Goal: Information Seeking & Learning: Learn about a topic

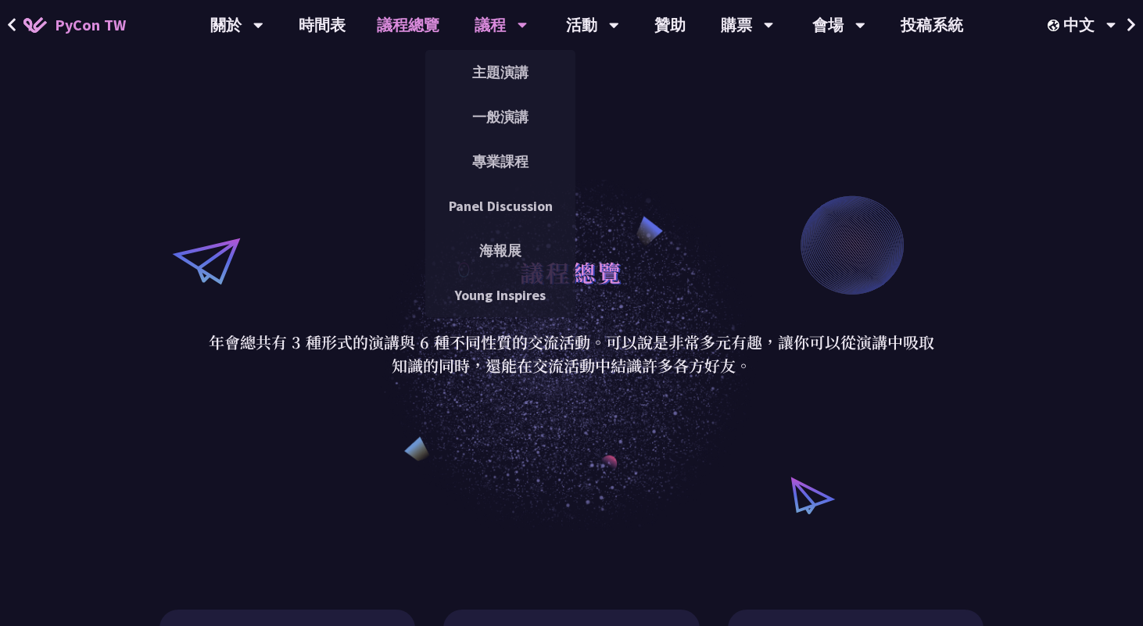
click at [487, 30] on div "議程" at bounding box center [501, 25] width 53 height 50
click at [491, 66] on link "主題演講" at bounding box center [500, 72] width 150 height 37
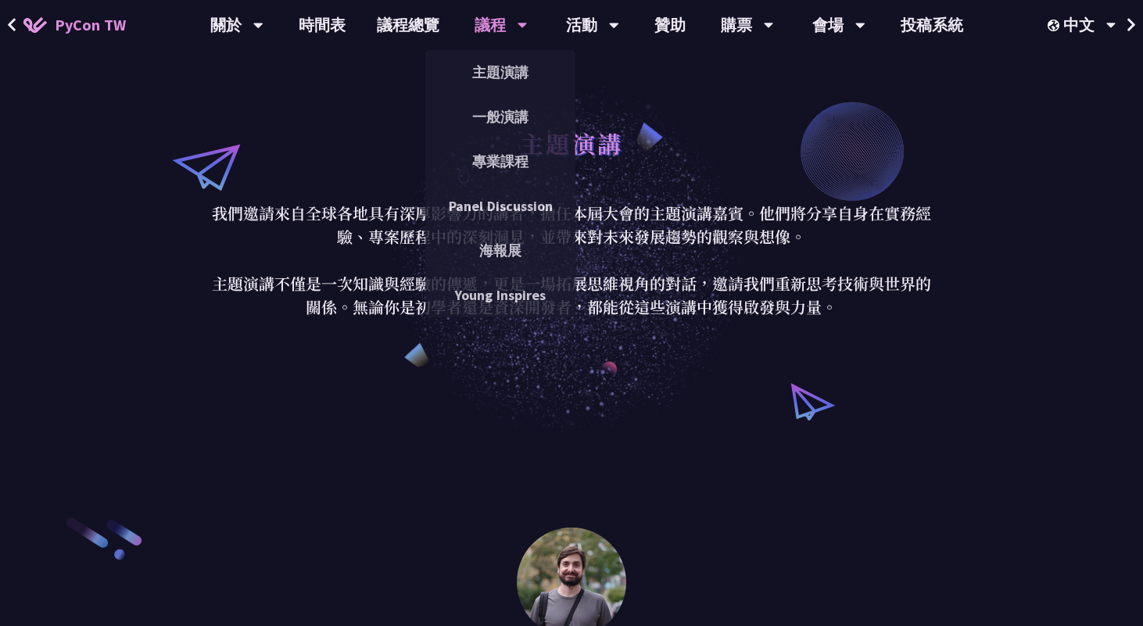
click at [494, 27] on div "議程" at bounding box center [501, 25] width 53 height 50
click at [522, 202] on link "Panel Discussion" at bounding box center [500, 206] width 150 height 37
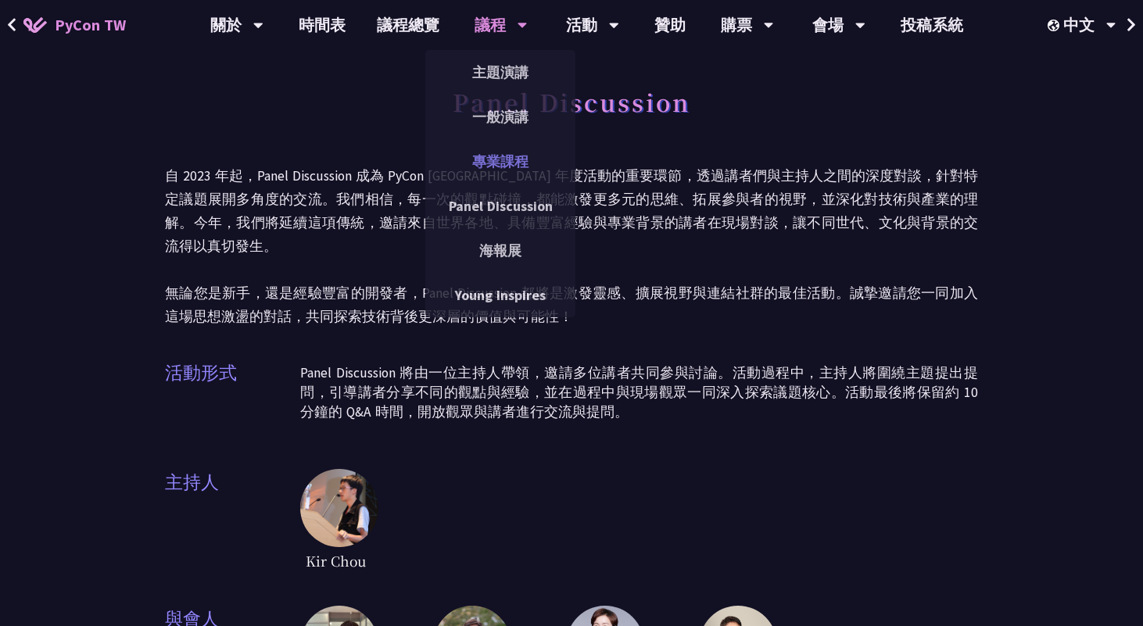
click at [496, 166] on link "專業課程" at bounding box center [500, 161] width 150 height 37
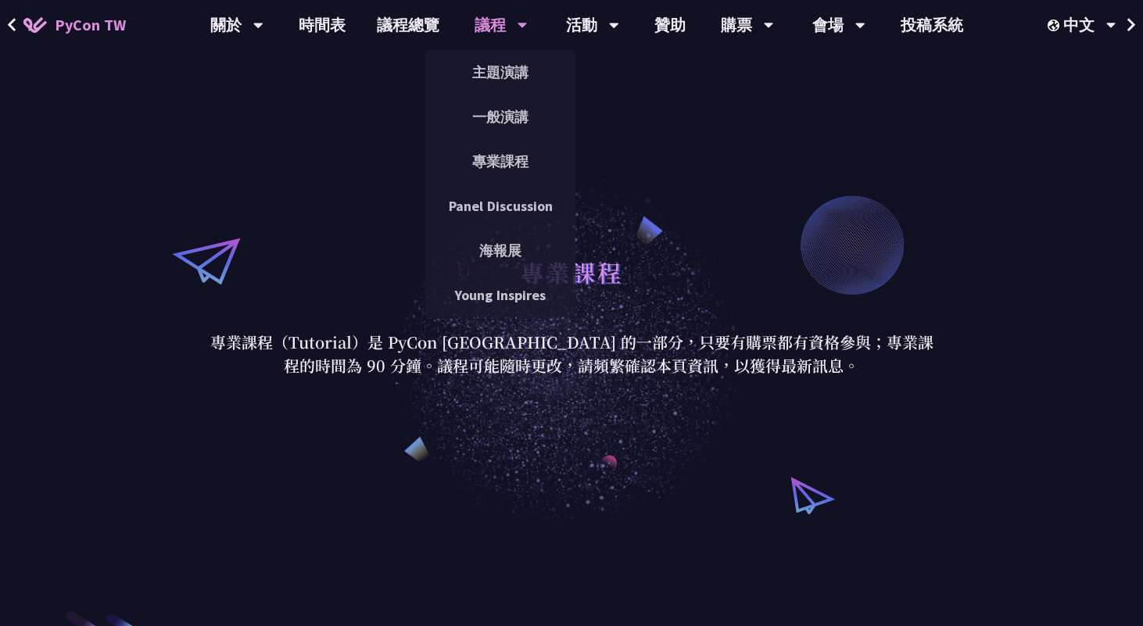
click at [503, 13] on div "議程" at bounding box center [501, 25] width 53 height 50
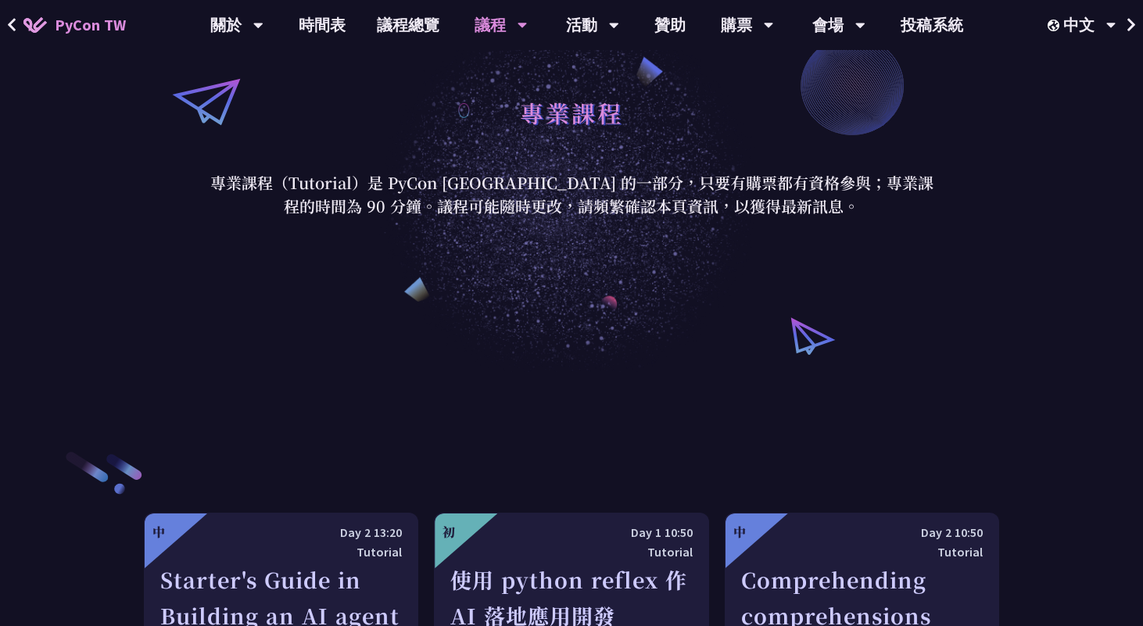
scroll to position [174, 0]
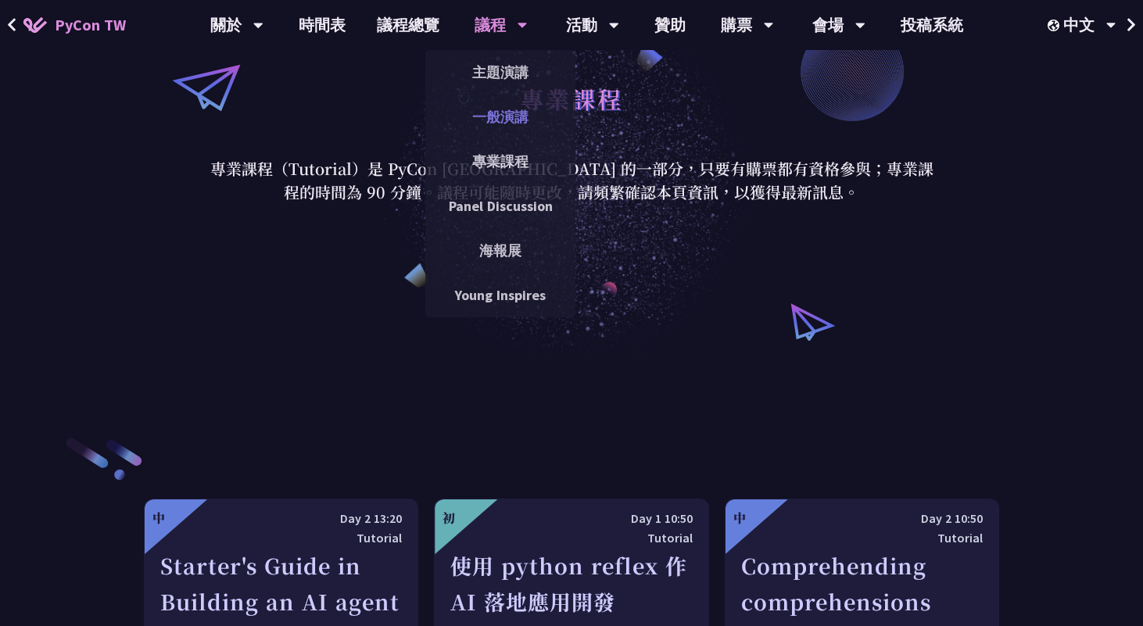
click at [488, 109] on link "一般演講" at bounding box center [500, 117] width 150 height 37
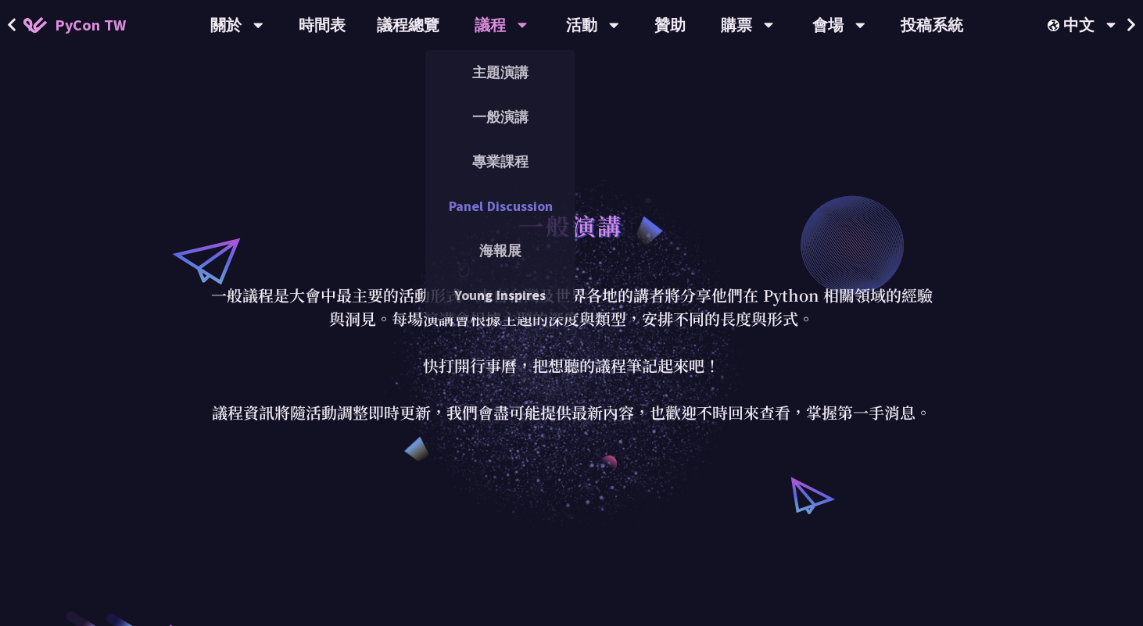
click at [467, 210] on link "Panel Discussion" at bounding box center [500, 206] width 150 height 37
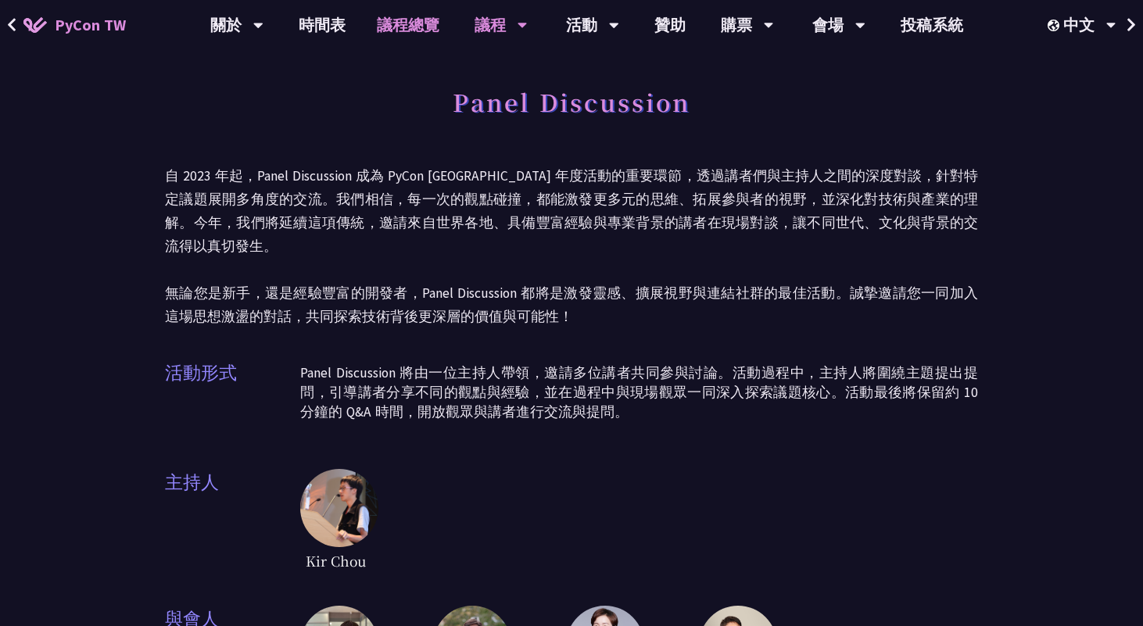
click at [414, 17] on link "議程總覽" at bounding box center [408, 25] width 94 height 50
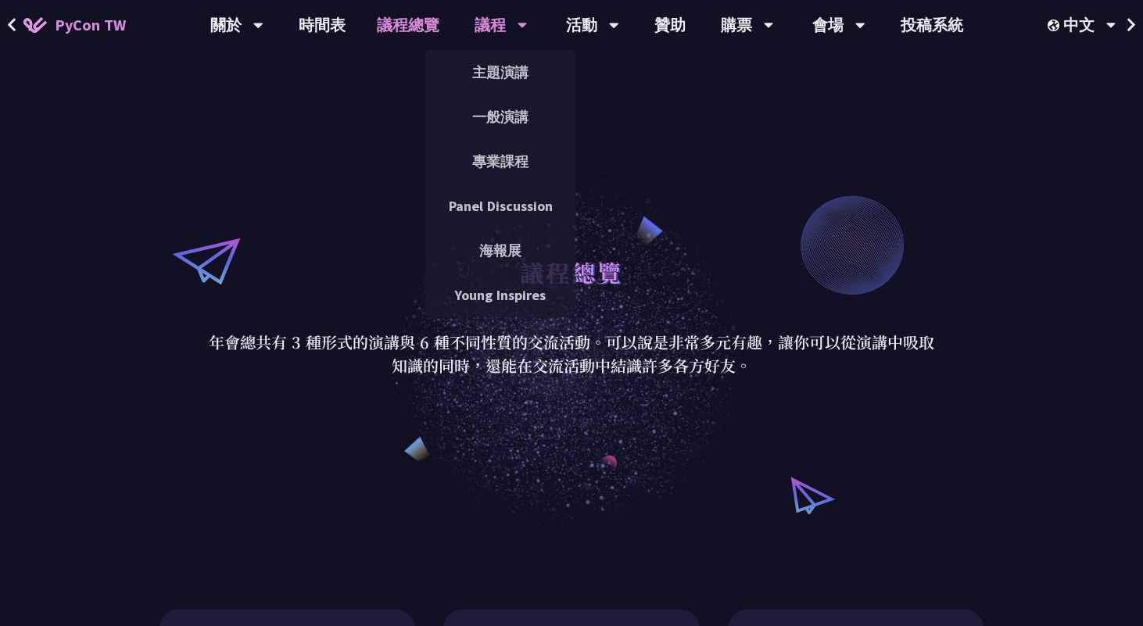
click at [493, 13] on div "議程" at bounding box center [501, 25] width 53 height 50
click at [475, 120] on link "一般演講" at bounding box center [500, 117] width 150 height 37
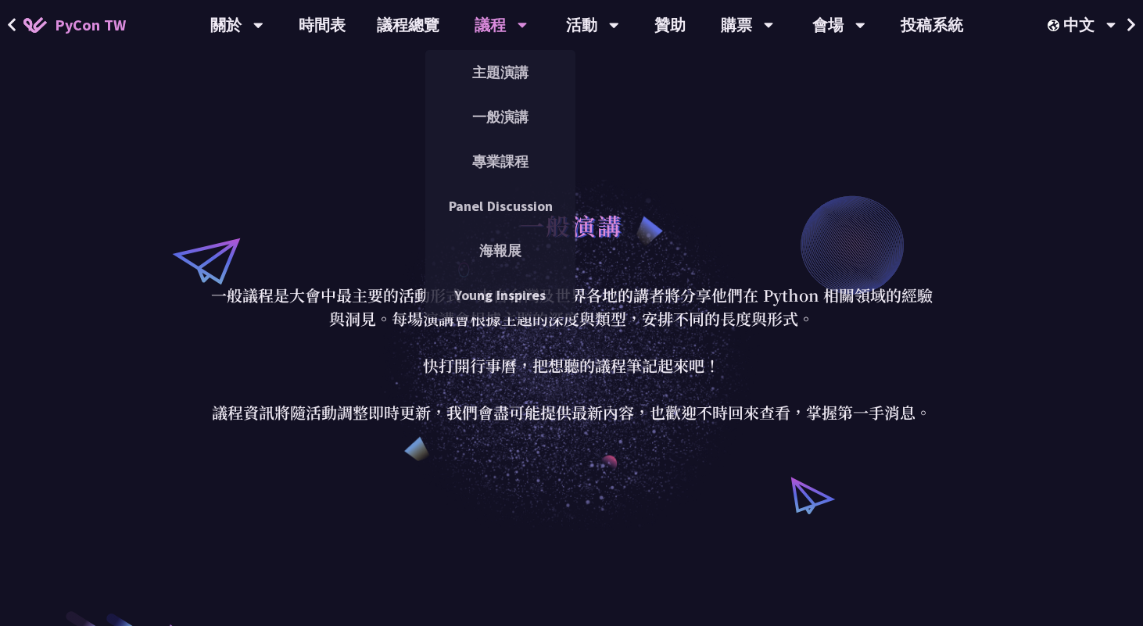
click at [500, 28] on div "議程" at bounding box center [501, 25] width 53 height 50
click at [501, 78] on link "主題演講" at bounding box center [500, 72] width 150 height 37
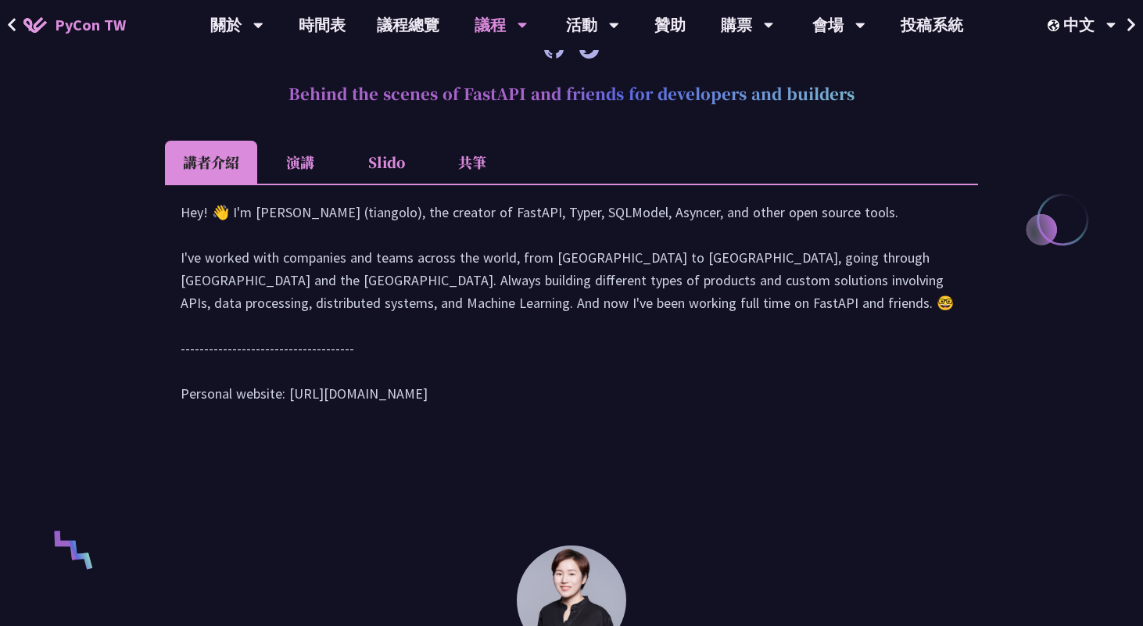
scroll to position [1000, 0]
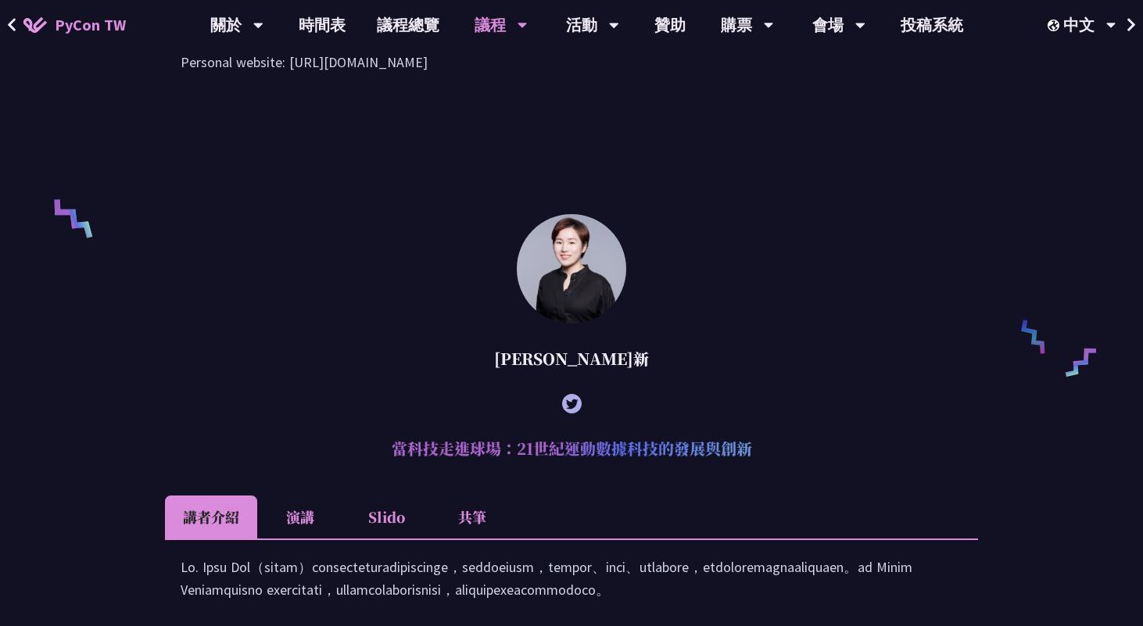
click at [616, 304] on img at bounding box center [571, 268] width 109 height 109
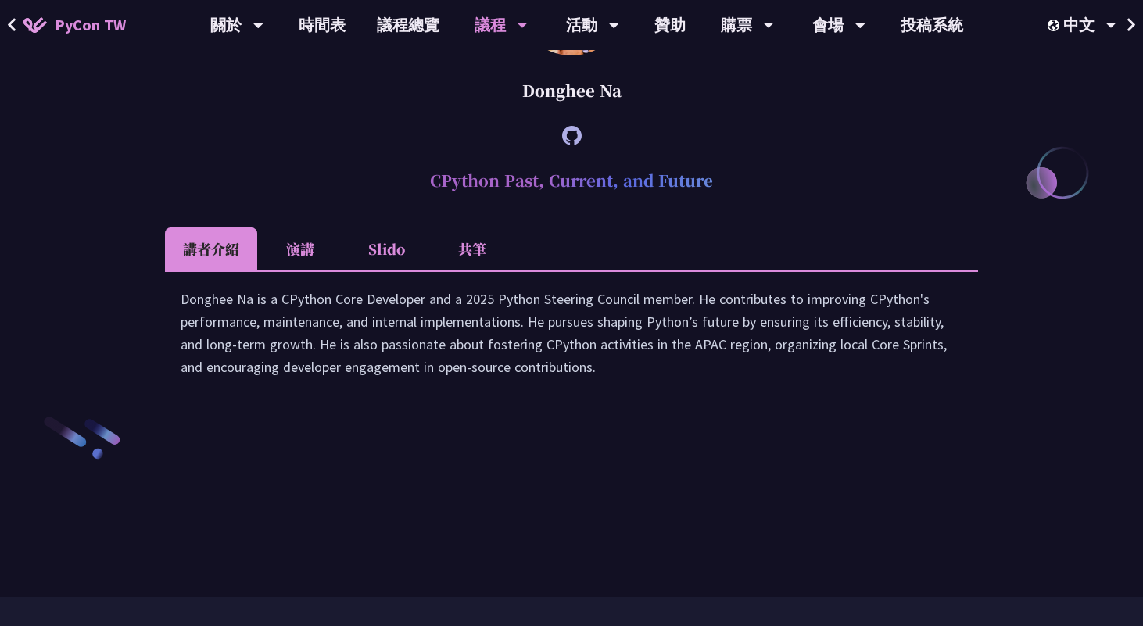
scroll to position [2112, 0]
click at [322, 271] on li "演講" at bounding box center [300, 249] width 86 height 43
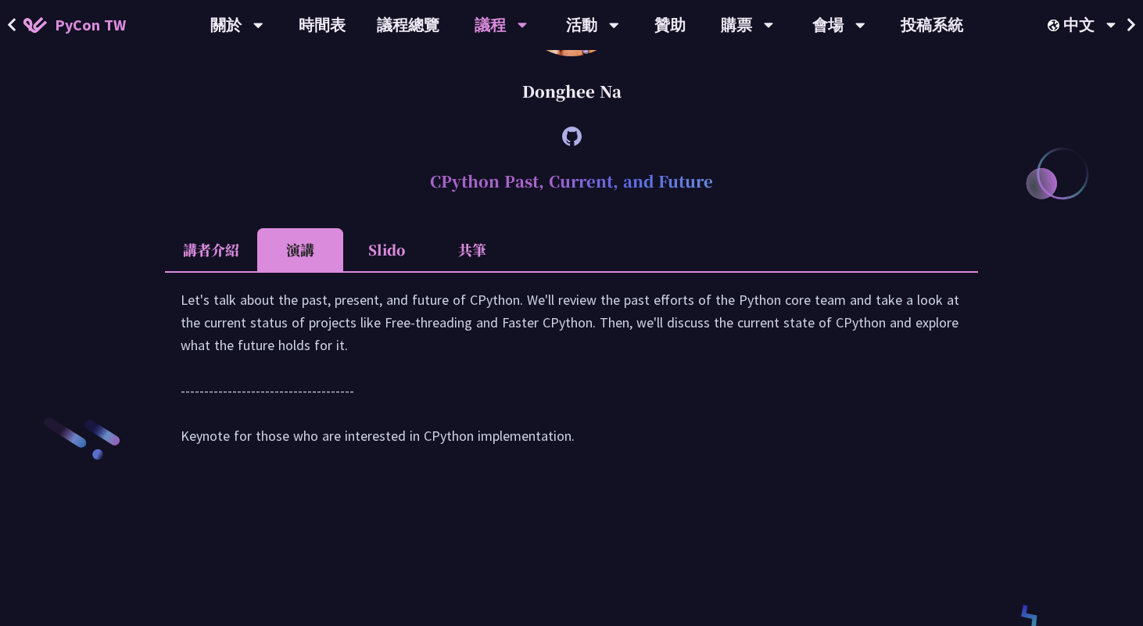
click at [378, 271] on li "Slido" at bounding box center [386, 249] width 86 height 43
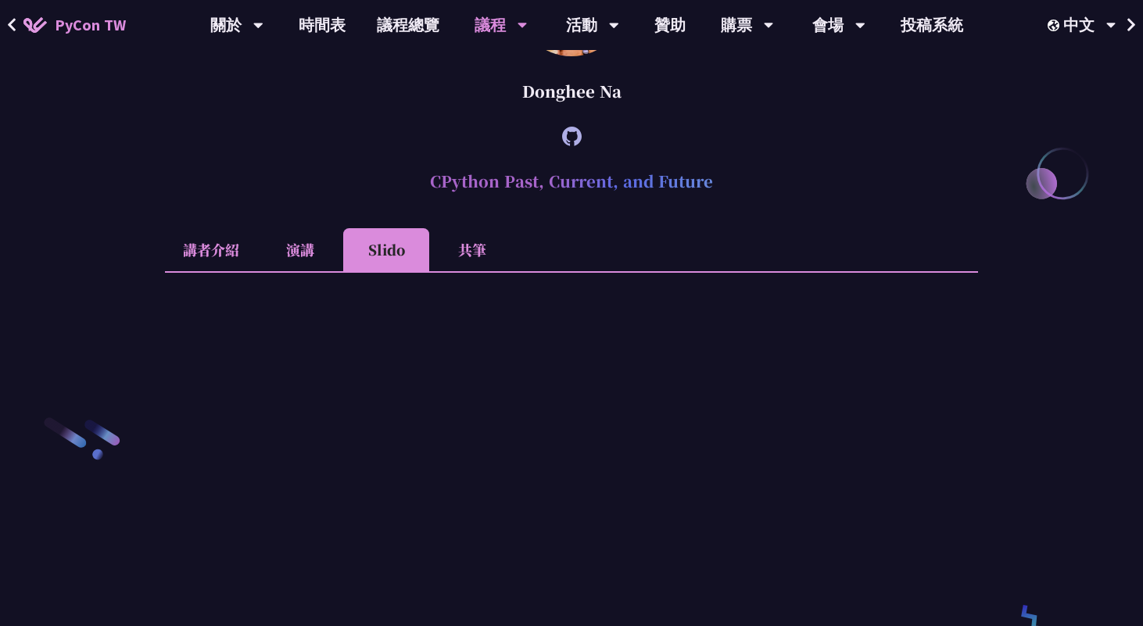
click at [467, 271] on li "共筆" at bounding box center [472, 249] width 86 height 43
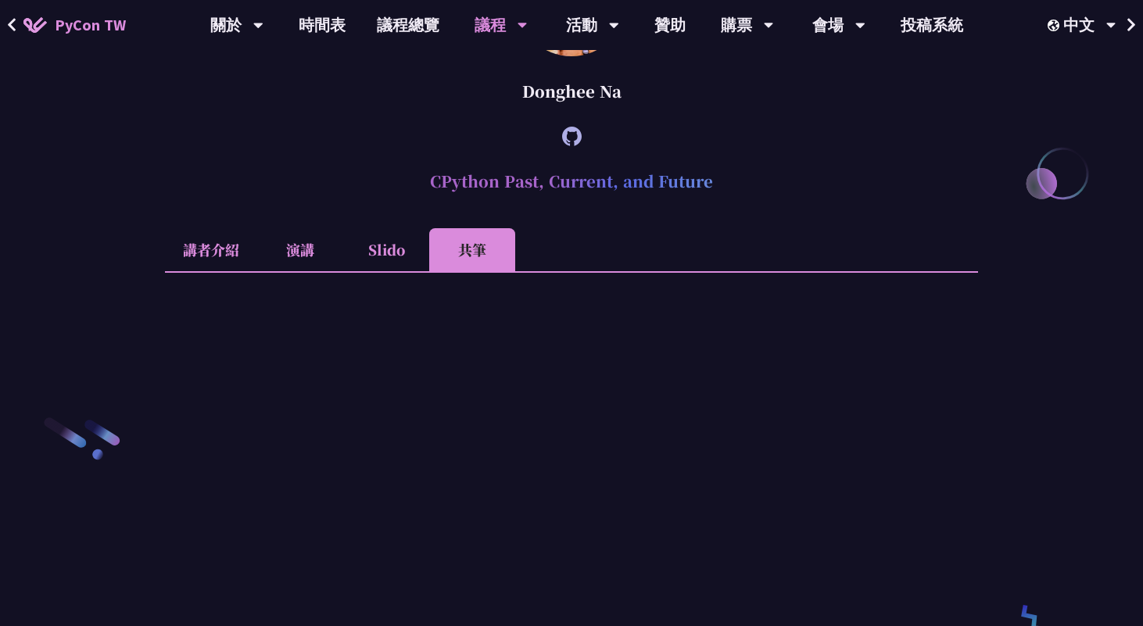
click at [221, 271] on li "講者介紹" at bounding box center [211, 249] width 92 height 43
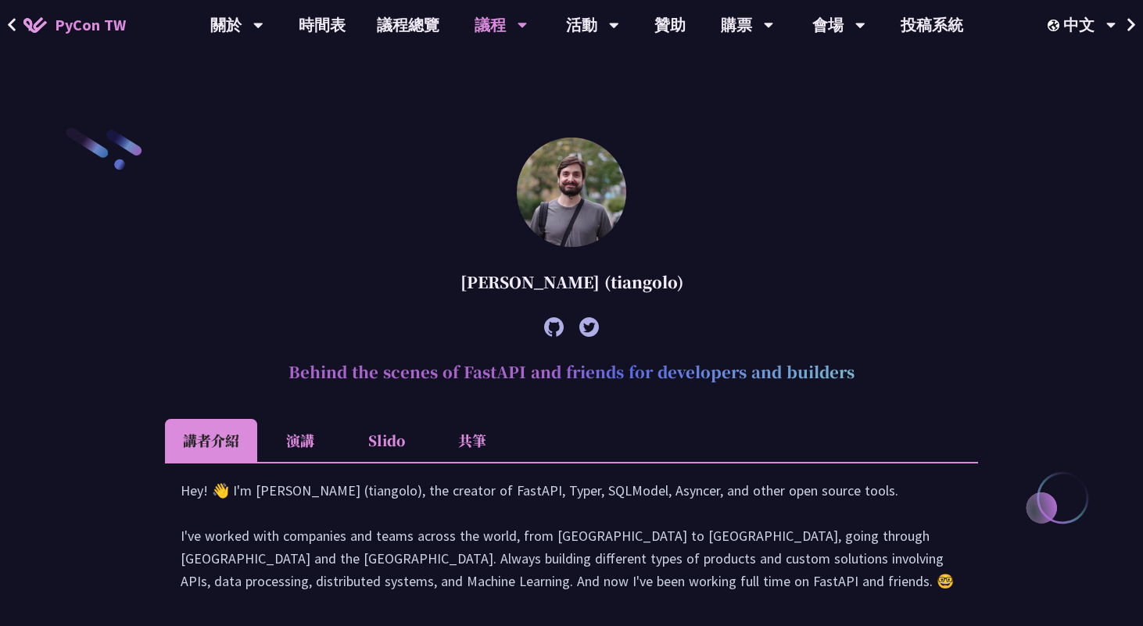
scroll to position [388, 0]
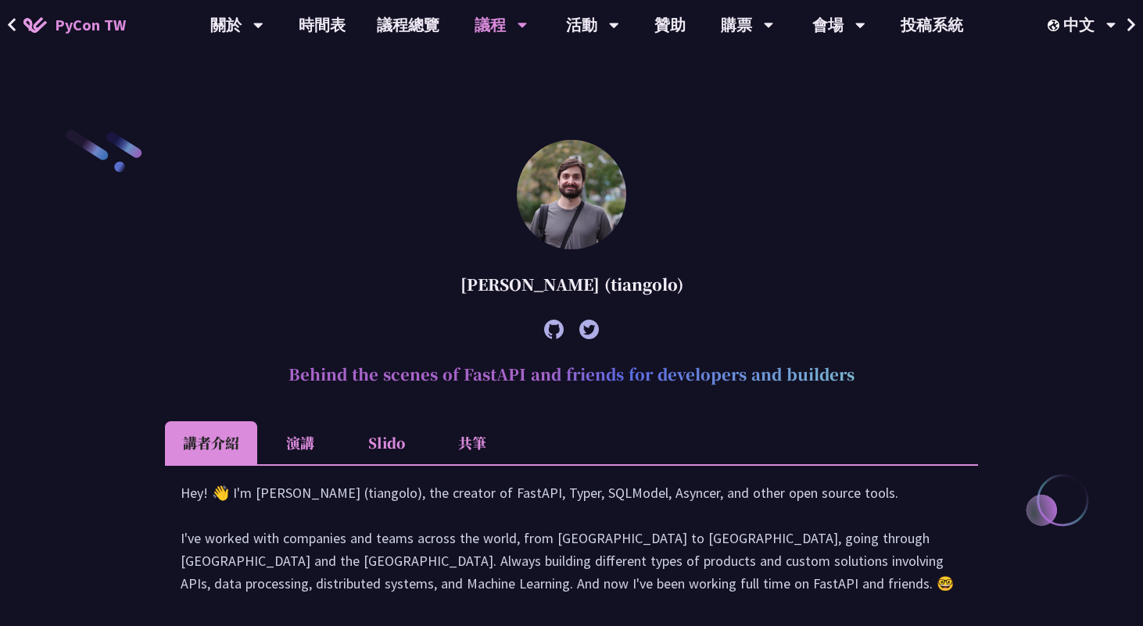
click at [294, 452] on li "演講" at bounding box center [300, 442] width 86 height 43
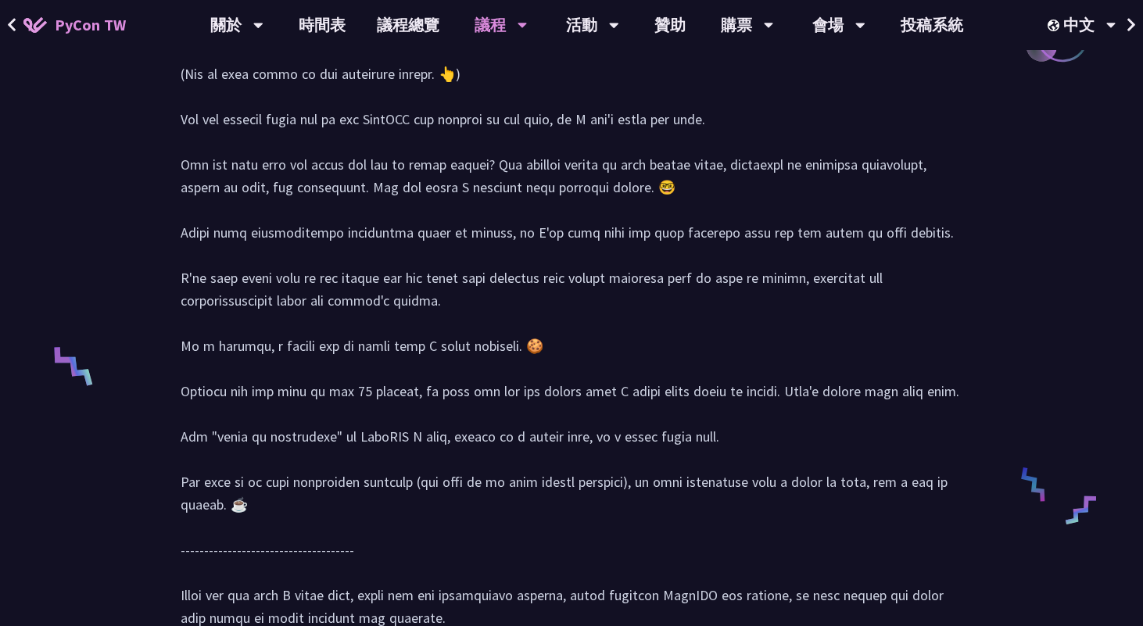
scroll to position [456, 0]
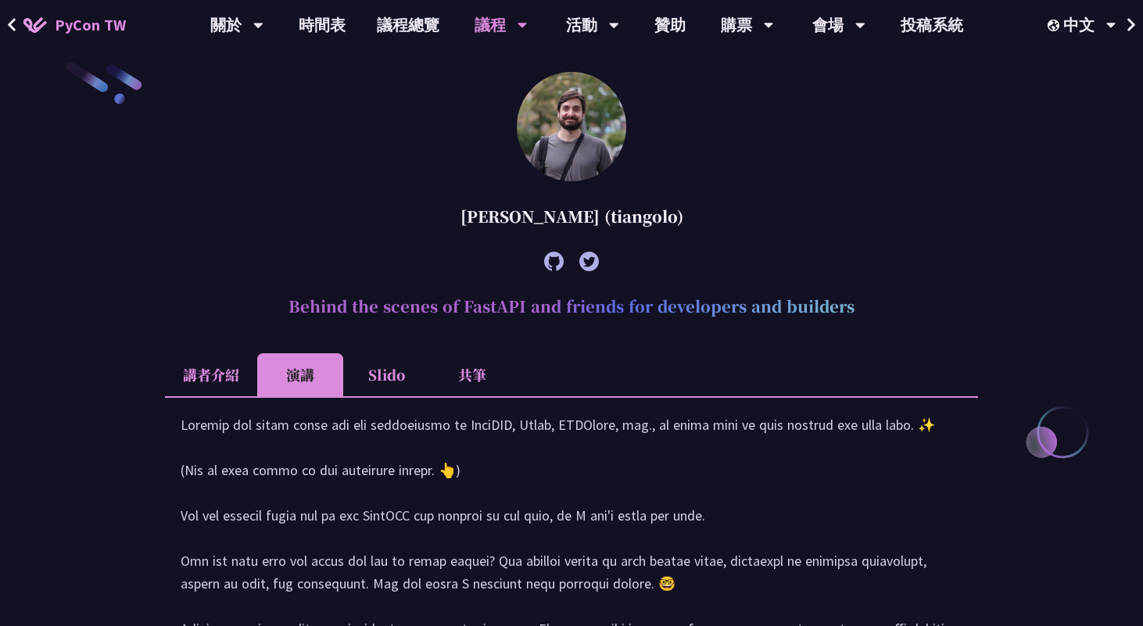
click at [222, 374] on li "講者介紹" at bounding box center [211, 374] width 92 height 43
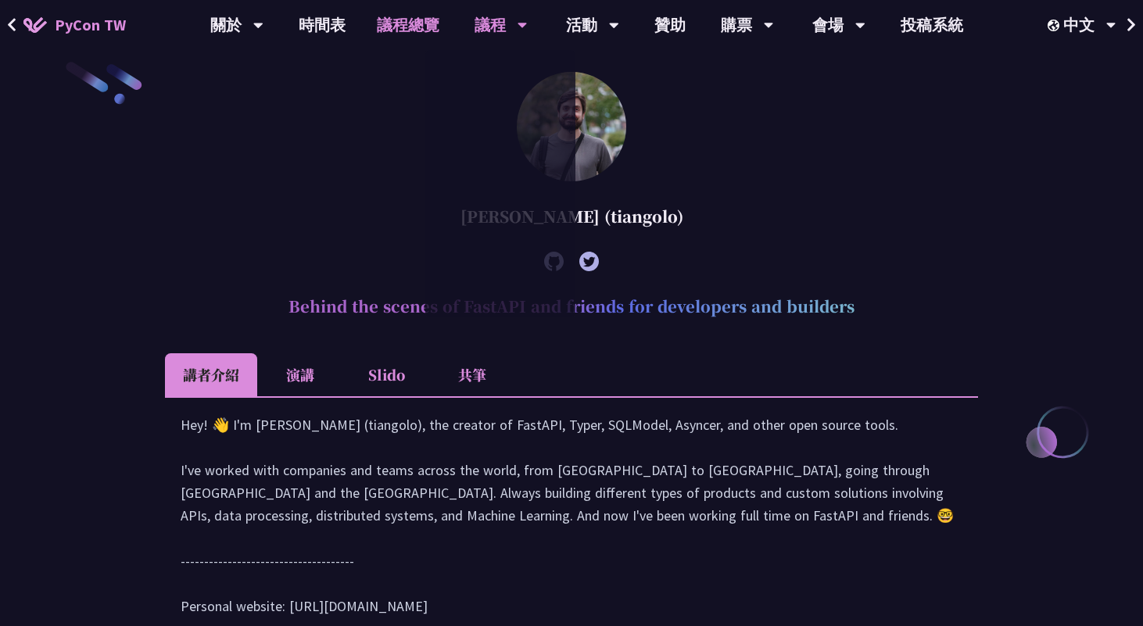
click at [385, 20] on link "議程總覽" at bounding box center [408, 25] width 94 height 50
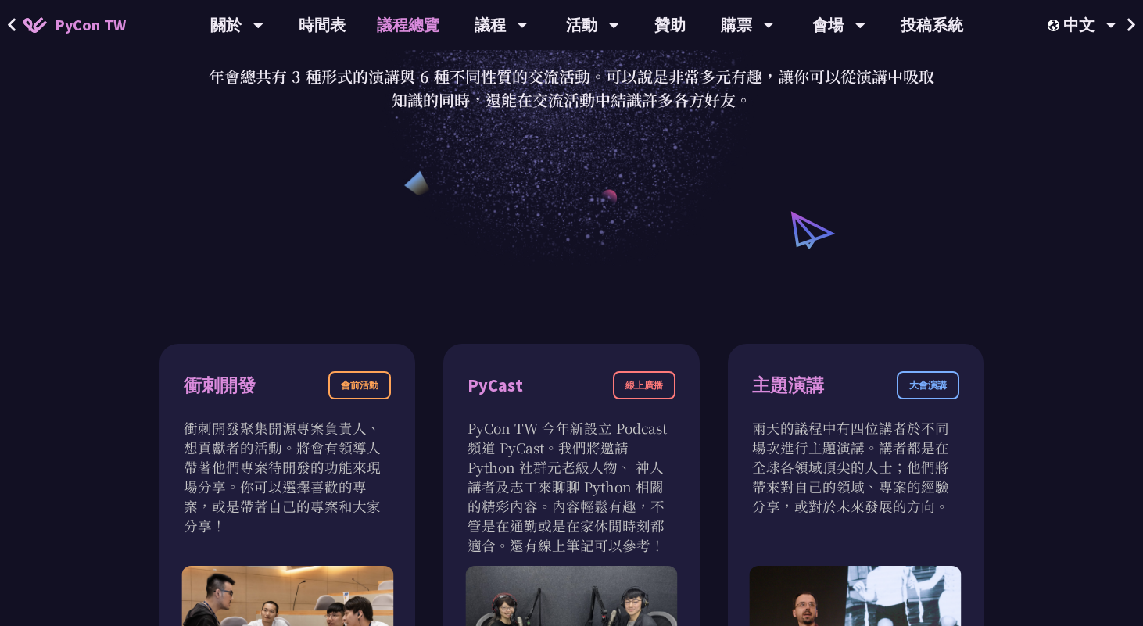
scroll to position [63, 0]
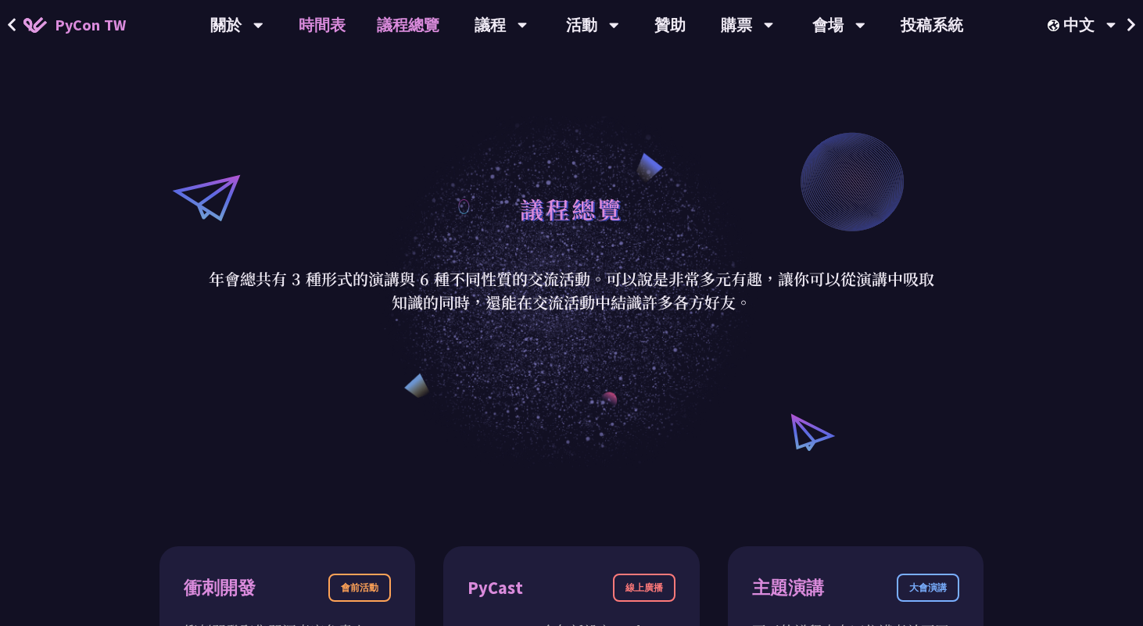
click at [321, 18] on link "時間表" at bounding box center [322, 25] width 78 height 50
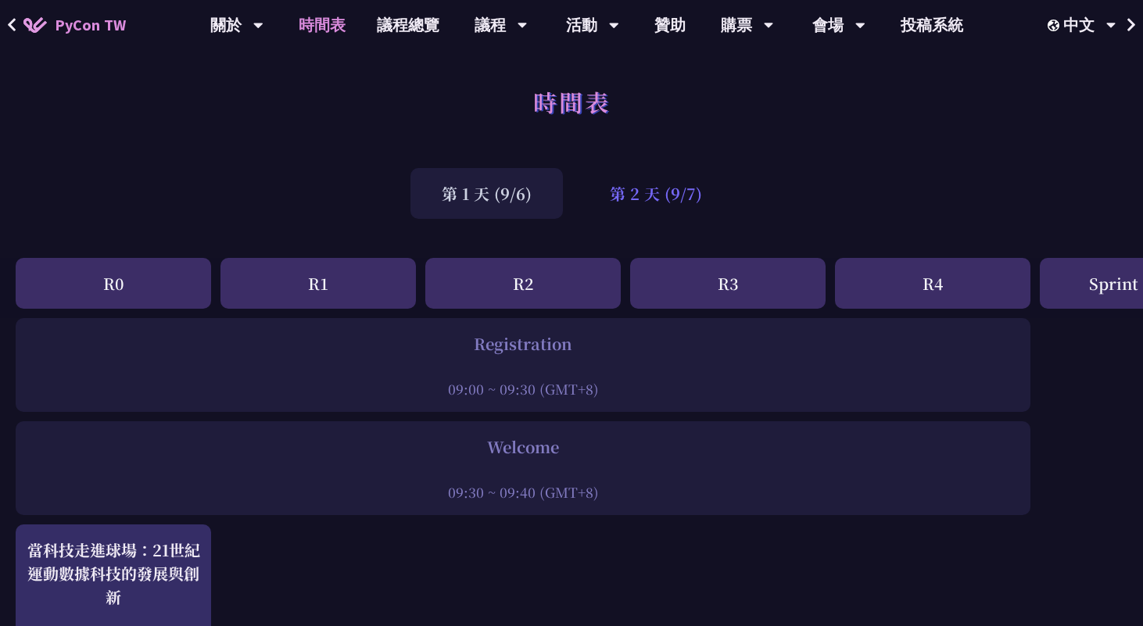
click at [657, 209] on div "第 2 天 (9/7)" at bounding box center [655, 193] width 155 height 51
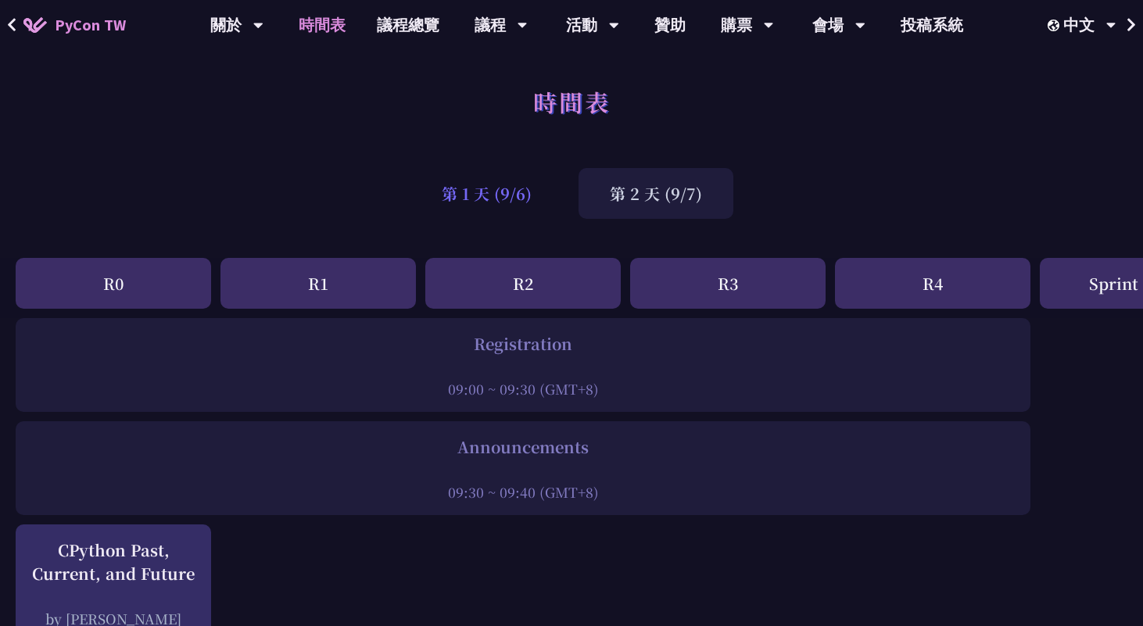
click at [475, 199] on div "第 1 天 (9/6)" at bounding box center [486, 193] width 152 height 51
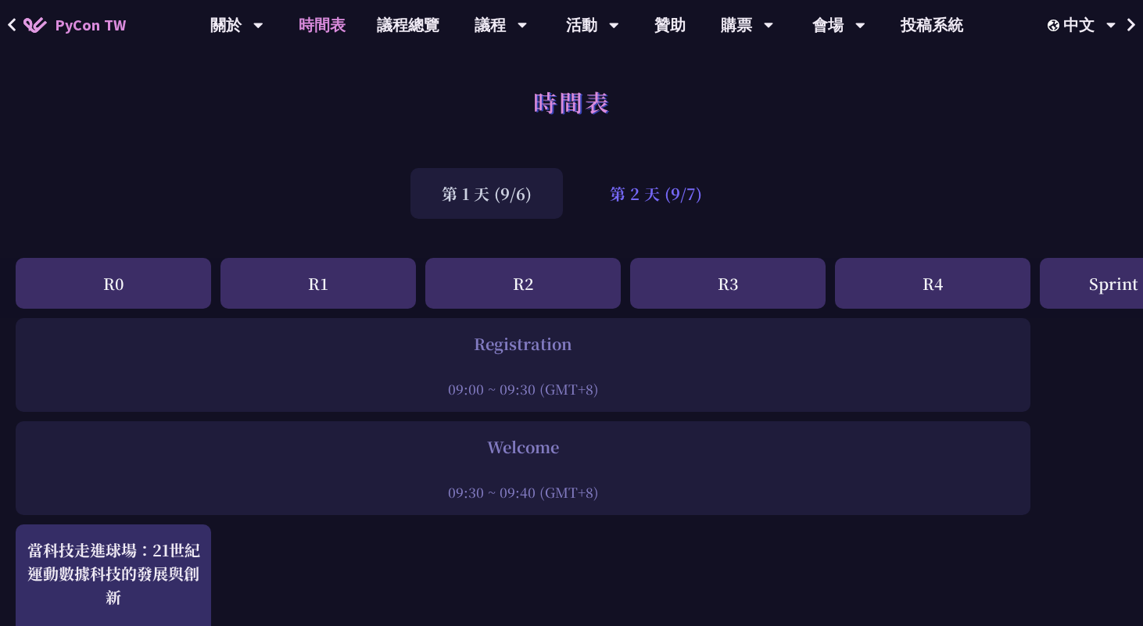
click at [652, 184] on div "第 2 天 (9/7)" at bounding box center [655, 193] width 155 height 51
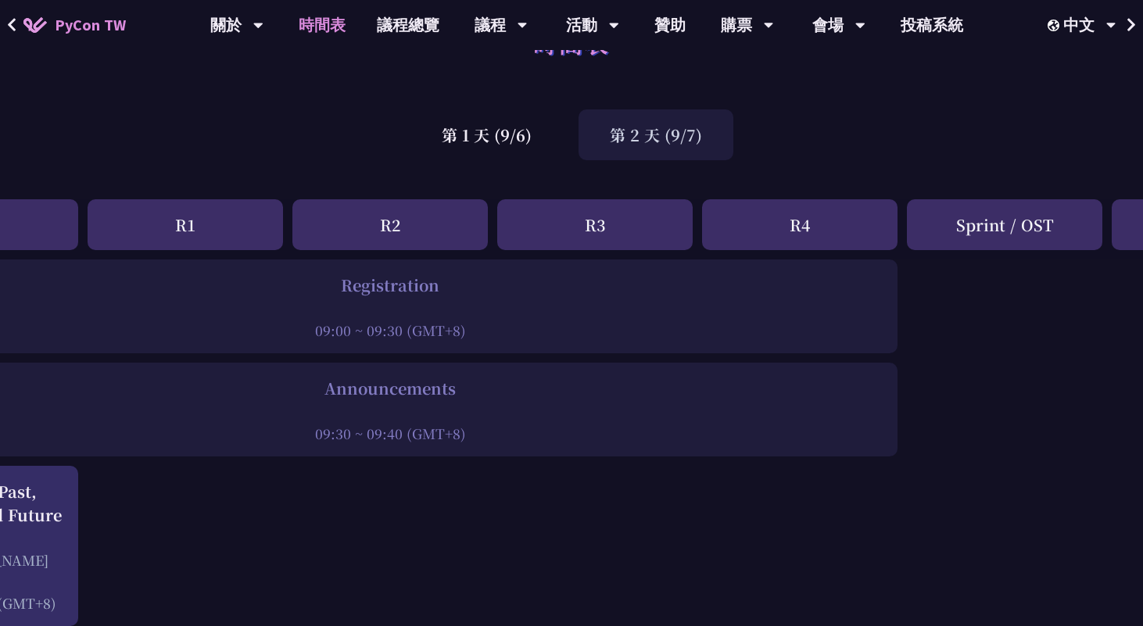
scroll to position [59, 59]
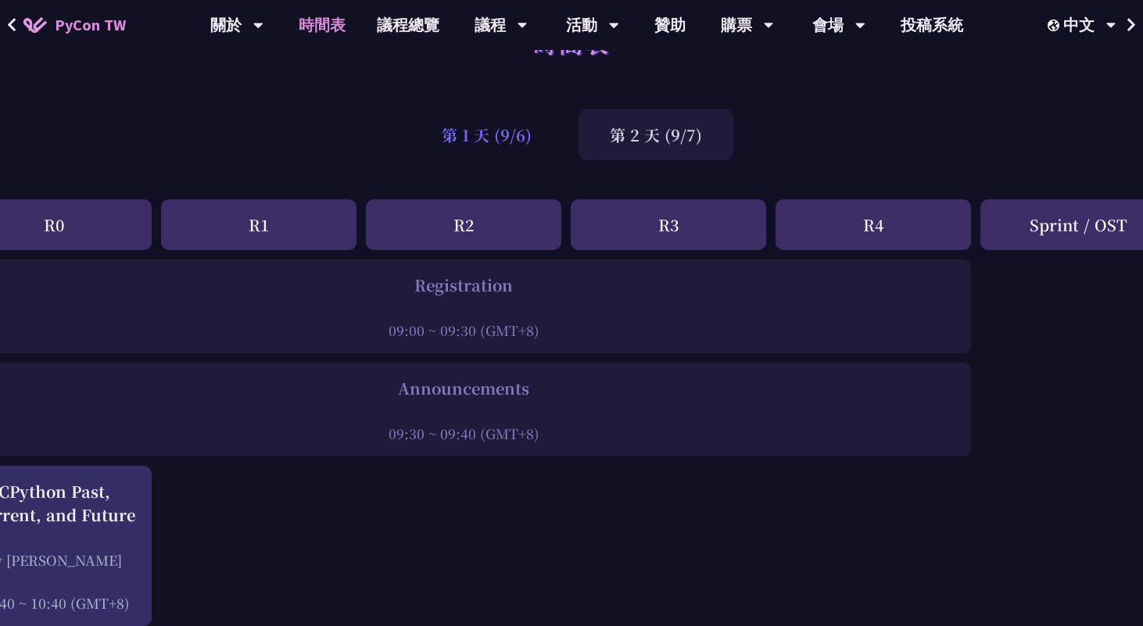
click at [517, 140] on div "第 1 天 (9/6)" at bounding box center [486, 134] width 152 height 51
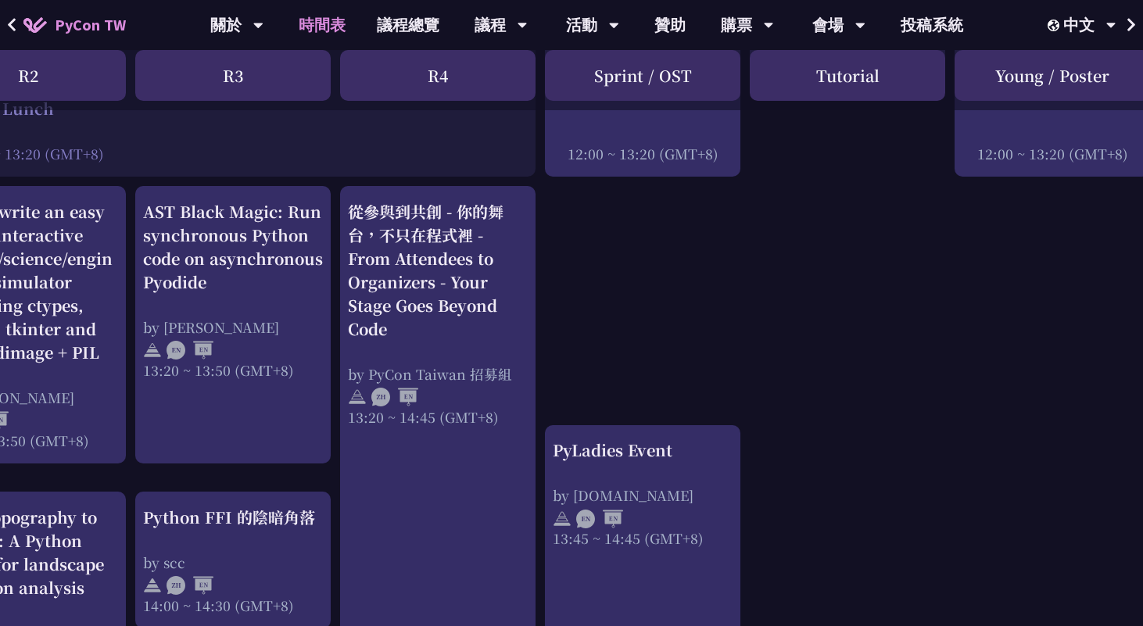
scroll to position [1258, 518]
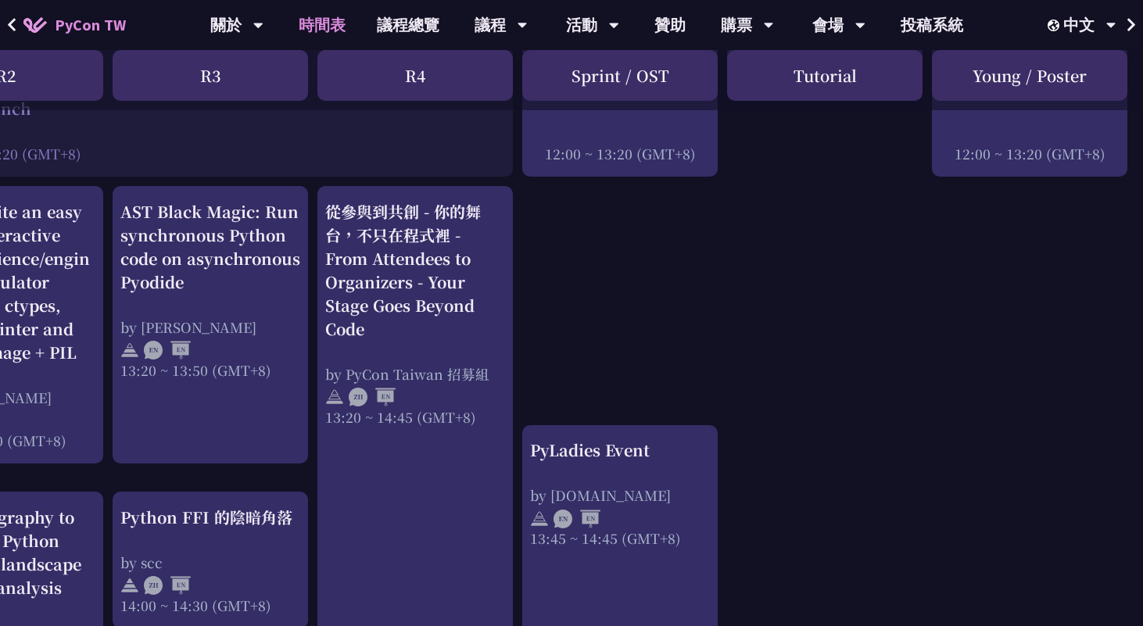
click at [864, 87] on div "Tutorial" at bounding box center [824, 75] width 195 height 51
click at [596, 87] on div "Sprint / OST" at bounding box center [619, 75] width 195 height 51
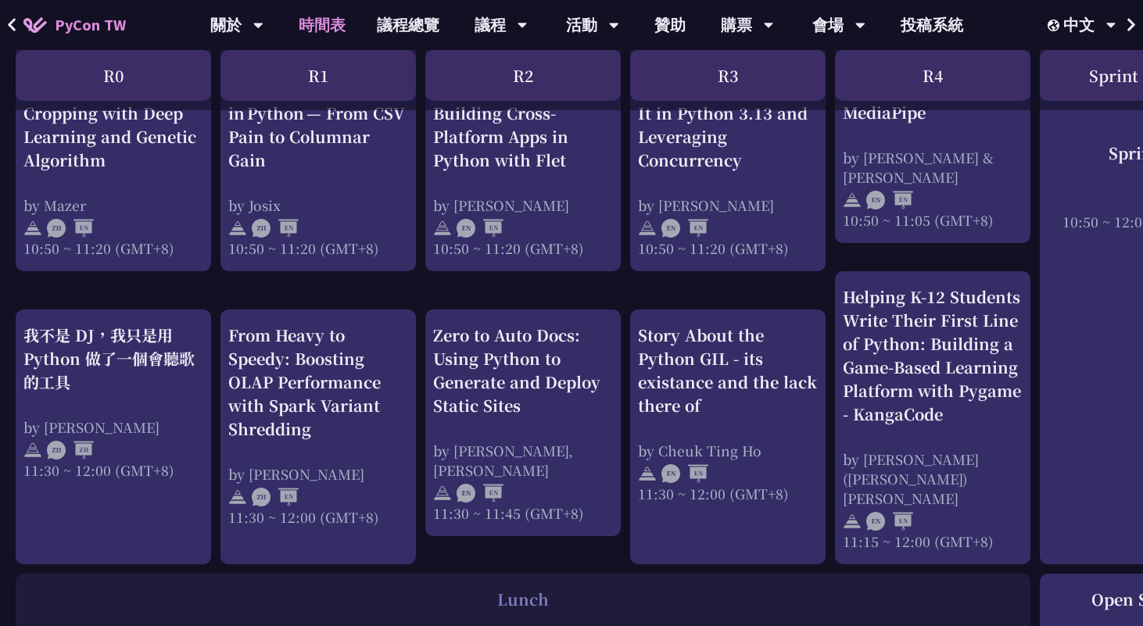
scroll to position [0, 0]
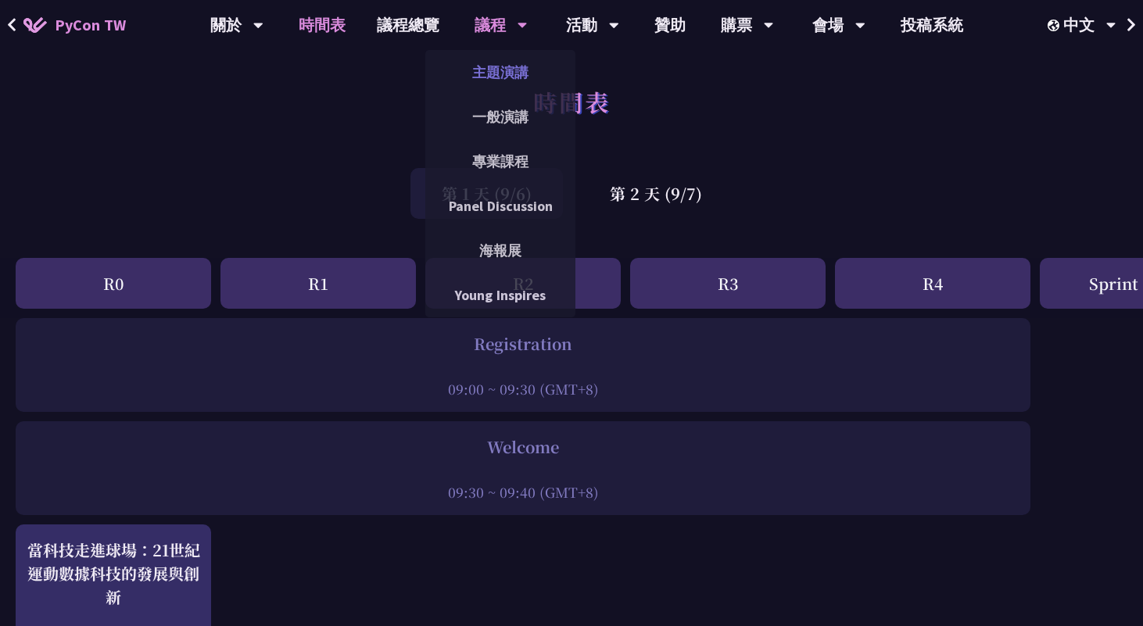
click at [487, 77] on link "主題演講" at bounding box center [500, 72] width 150 height 37
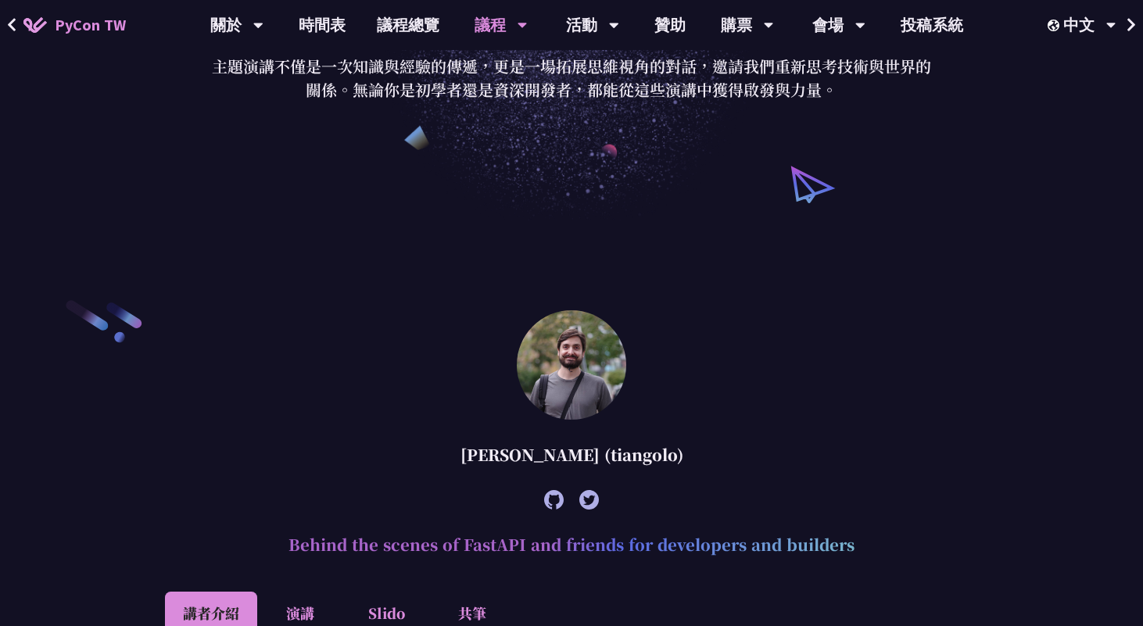
scroll to position [360, 0]
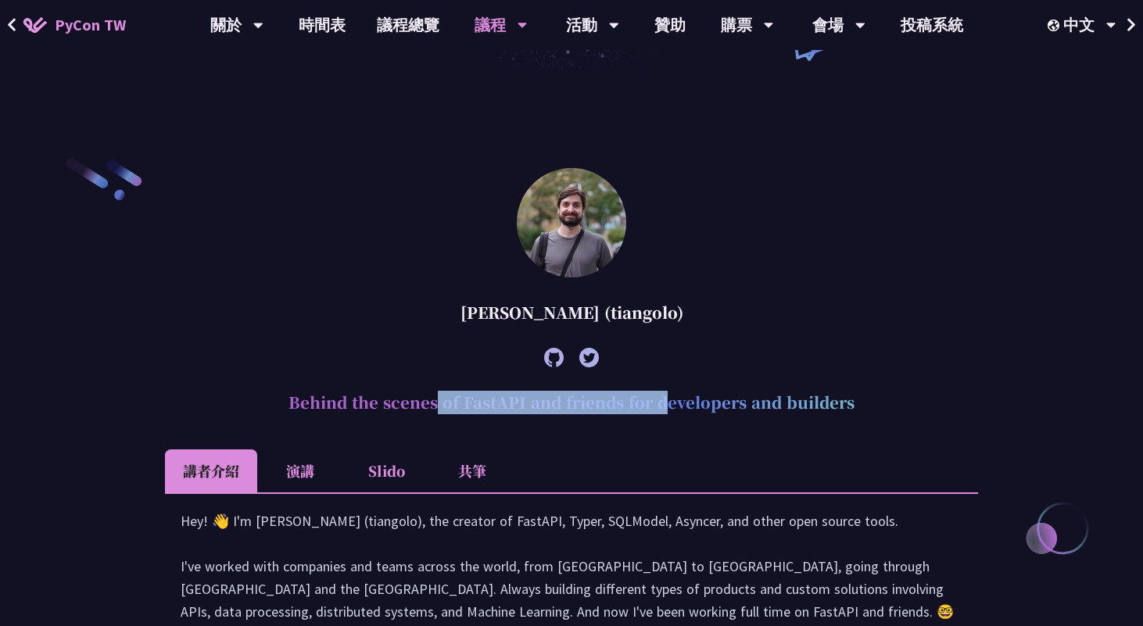
drag, startPoint x: 288, startPoint y: 406, endPoint x: 528, endPoint y: 410, distance: 240.8
click at [528, 410] on h2 "Behind the scenes of FastAPI and friends for developers and builders" at bounding box center [571, 402] width 813 height 47
copy h2 "Behind the scenes of FastAPI"
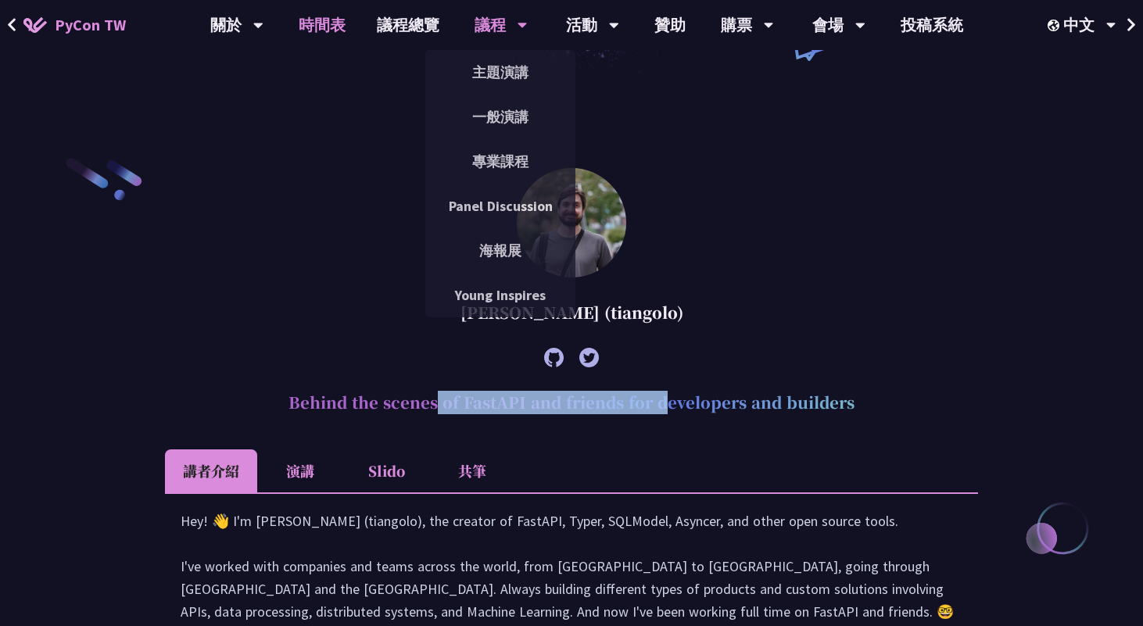
click at [324, 23] on link "時間表" at bounding box center [322, 25] width 78 height 50
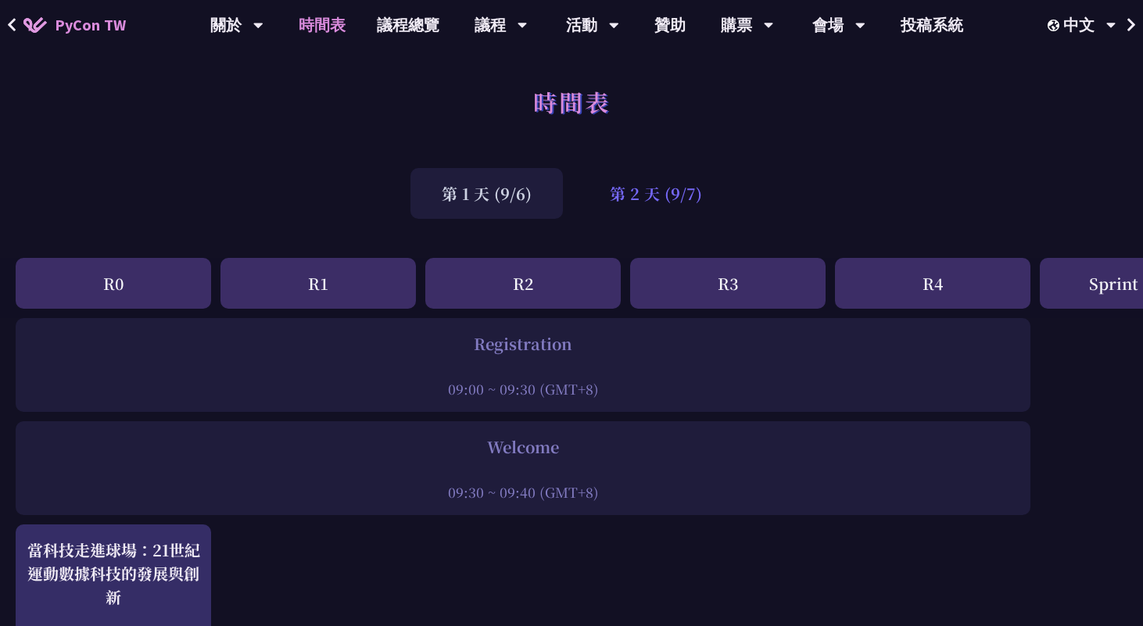
click at [643, 199] on div "第 2 天 (9/7)" at bounding box center [655, 193] width 155 height 51
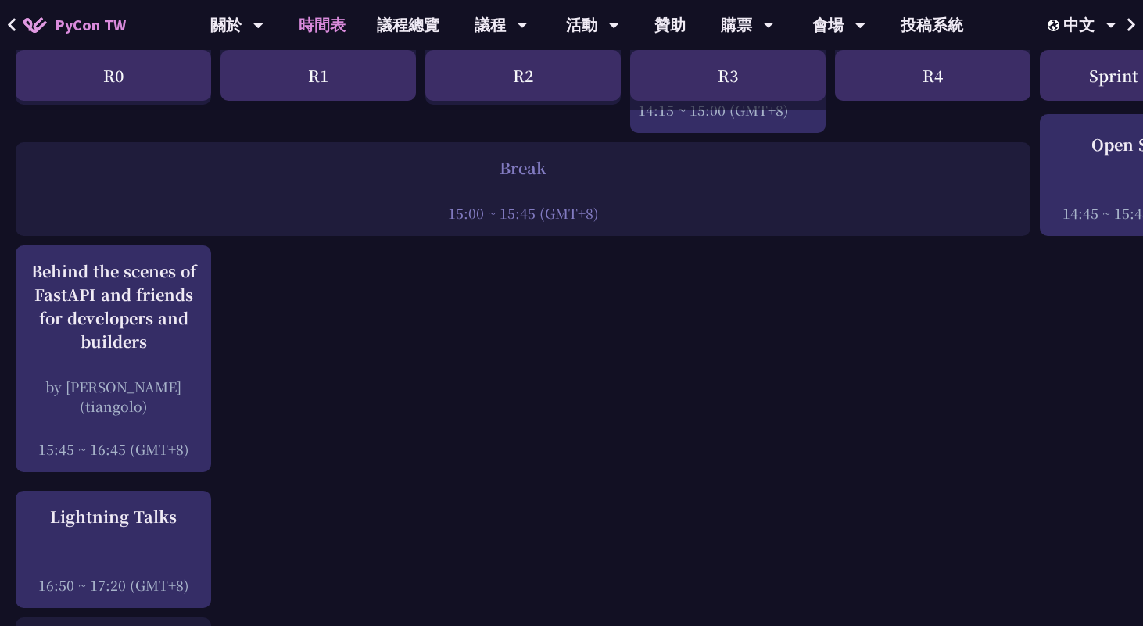
scroll to position [1926, 0]
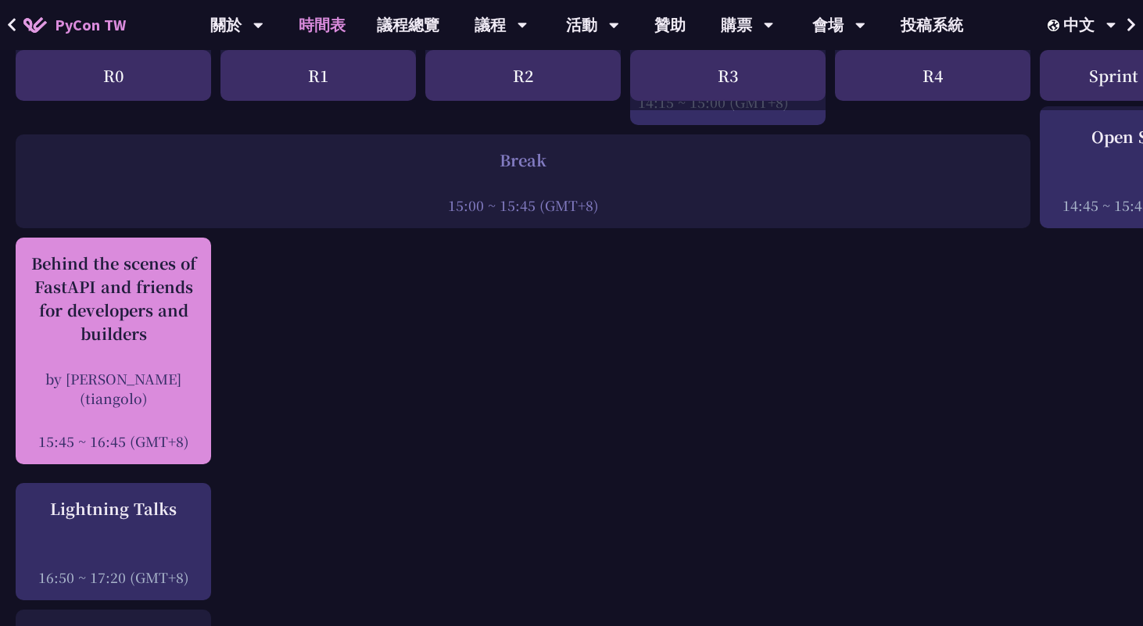
click at [122, 333] on div "Behind the scenes of FastAPI and friends for developers and builders" at bounding box center [113, 299] width 180 height 94
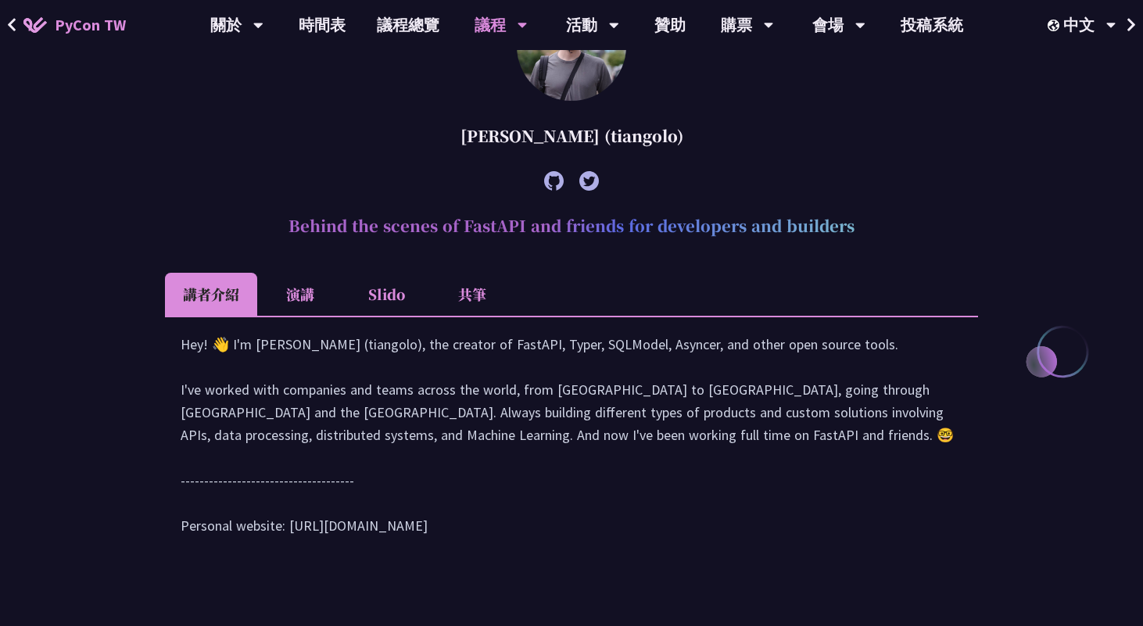
scroll to position [453, 0]
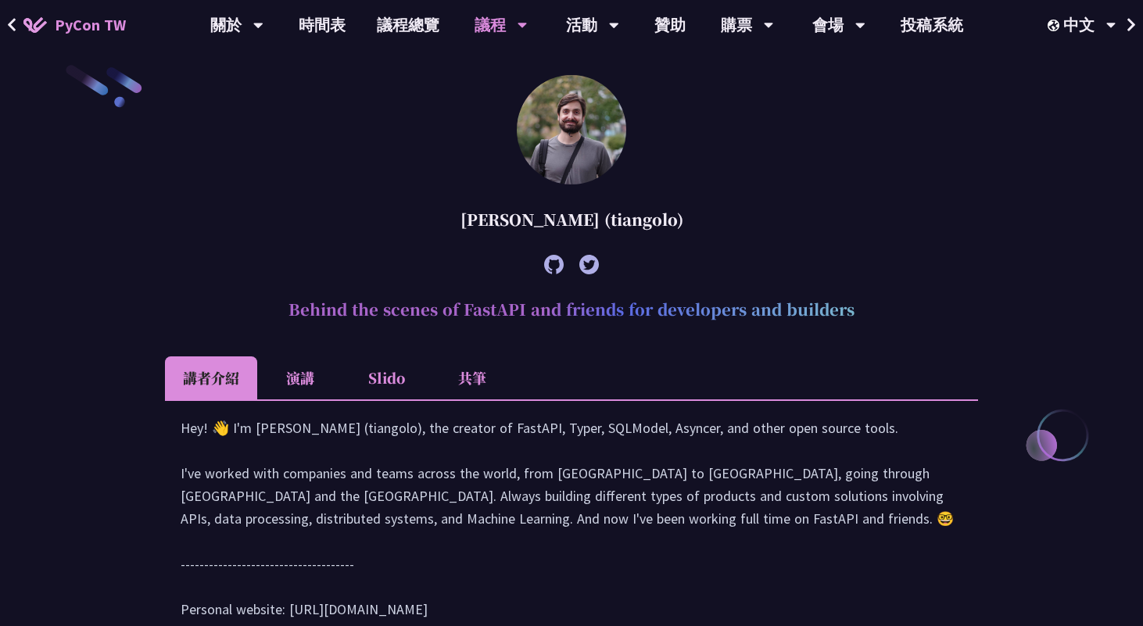
drag, startPoint x: 456, startPoint y: 222, endPoint x: 604, endPoint y: 217, distance: 148.6
click at [604, 217] on div "Sebastián Ramírez (tiangolo)" at bounding box center [571, 219] width 813 height 47
copy div "Sebastián Ramírez"
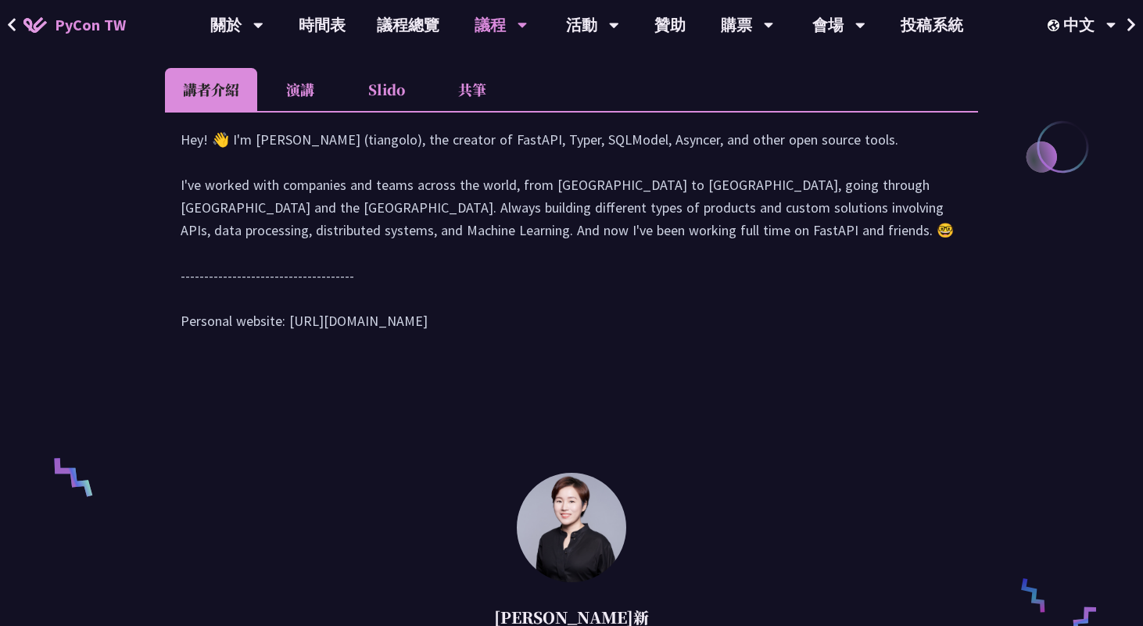
scroll to position [654, 0]
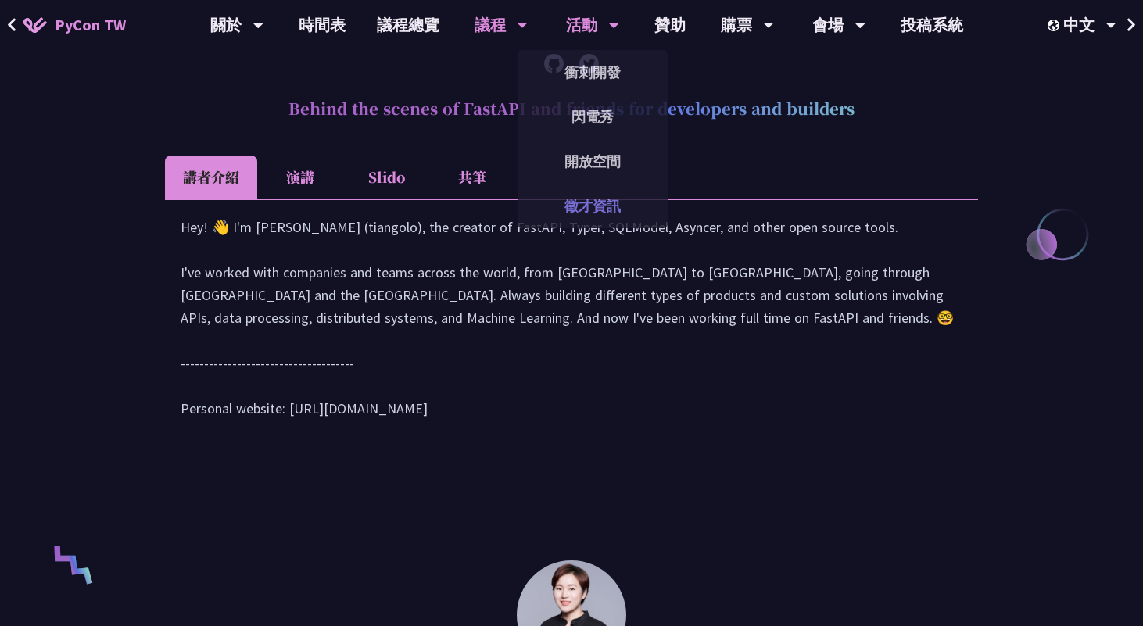
click at [597, 207] on link "徵才資訊" at bounding box center [593, 206] width 150 height 37
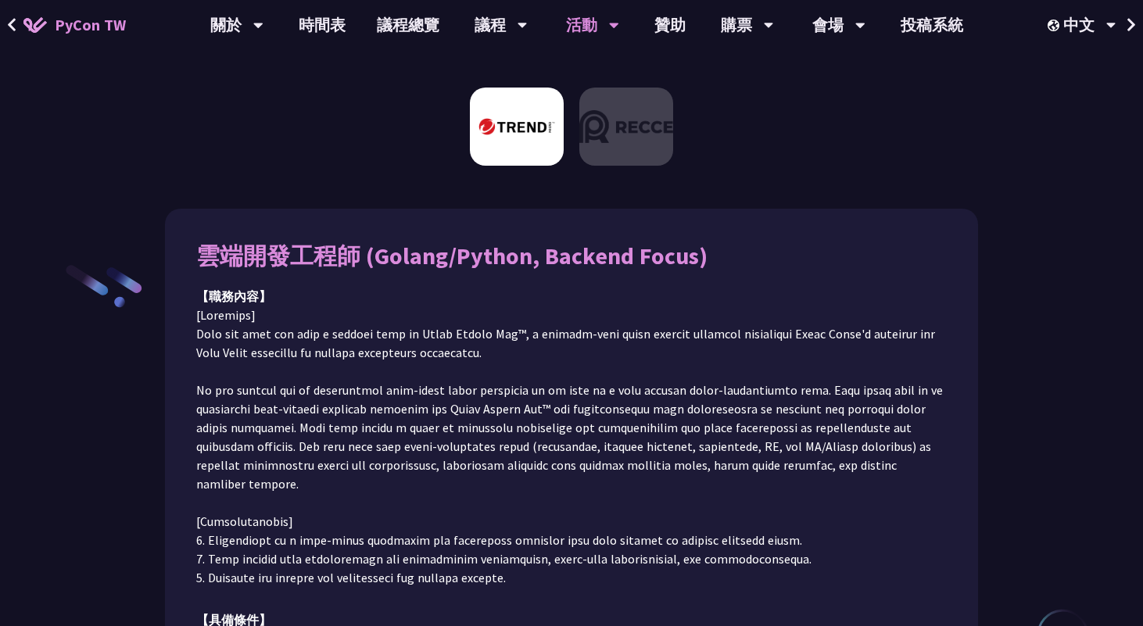
scroll to position [56, 0]
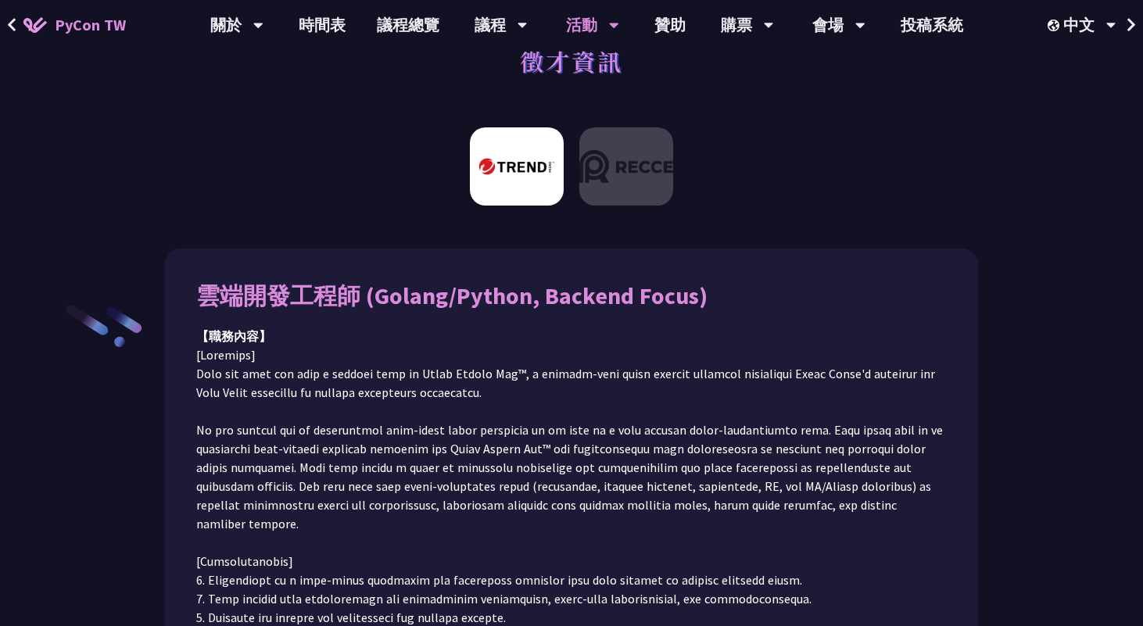
click at [511, 152] on img at bounding box center [517, 166] width 94 height 78
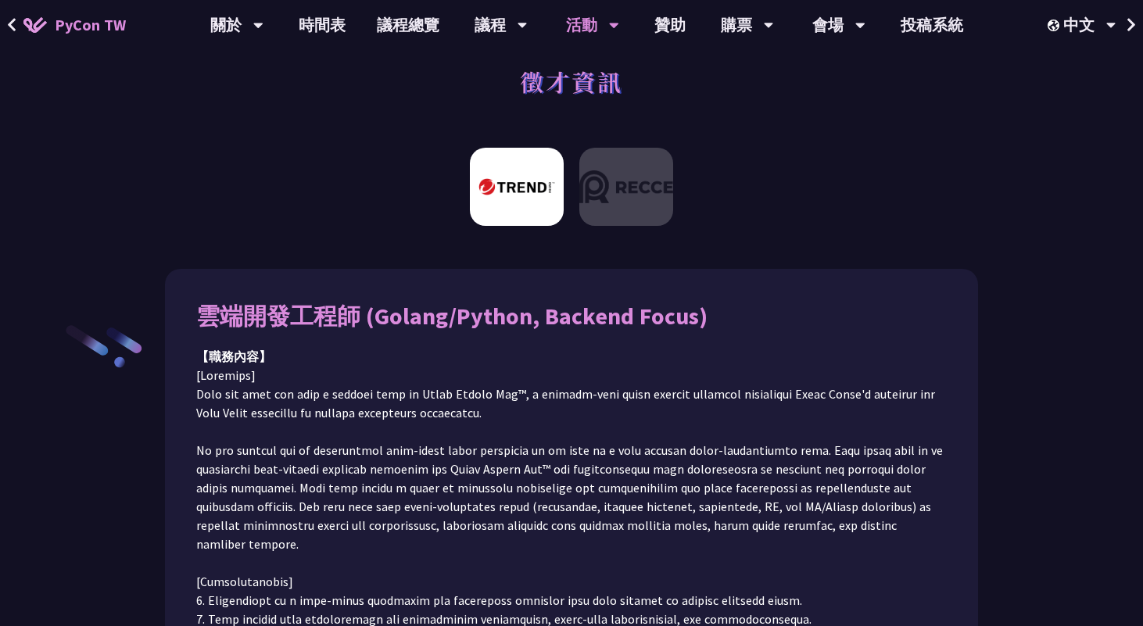
scroll to position [0, 0]
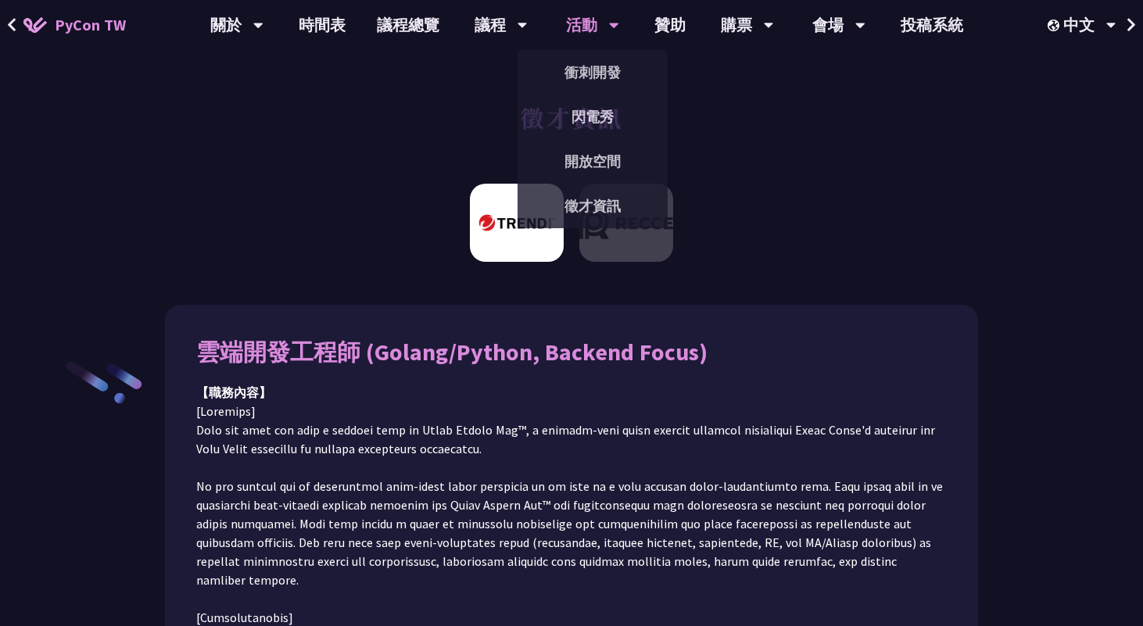
click at [599, 27] on div "活動" at bounding box center [592, 25] width 53 height 50
click at [374, 177] on div at bounding box center [571, 229] width 1143 height 106
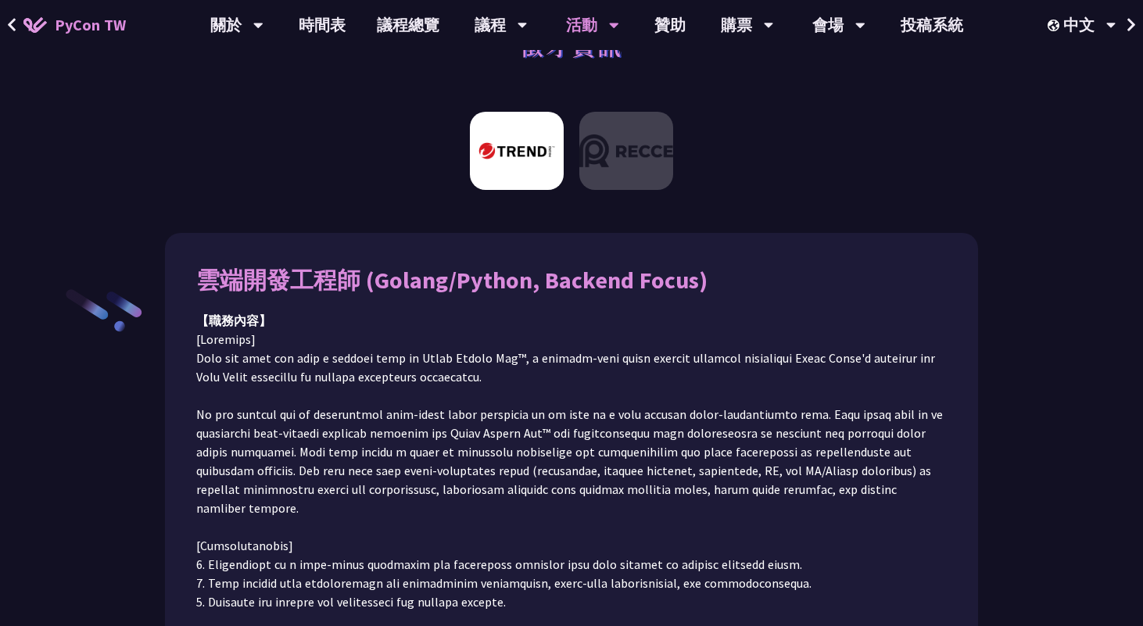
scroll to position [101, 0]
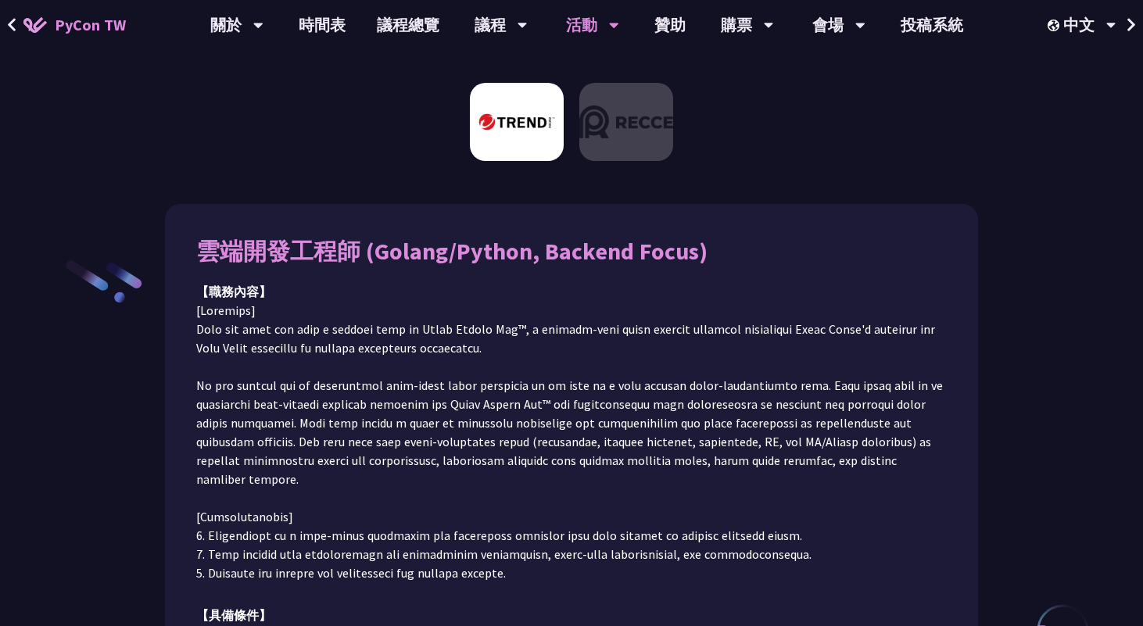
click at [296, 331] on p at bounding box center [571, 441] width 750 height 281
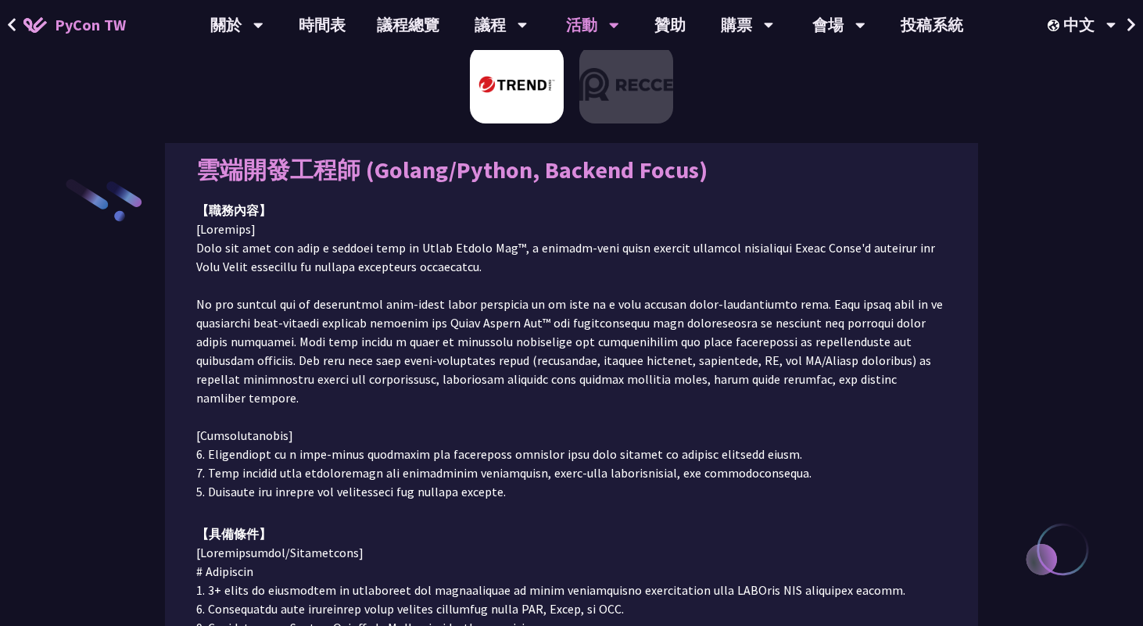
scroll to position [184, 0]
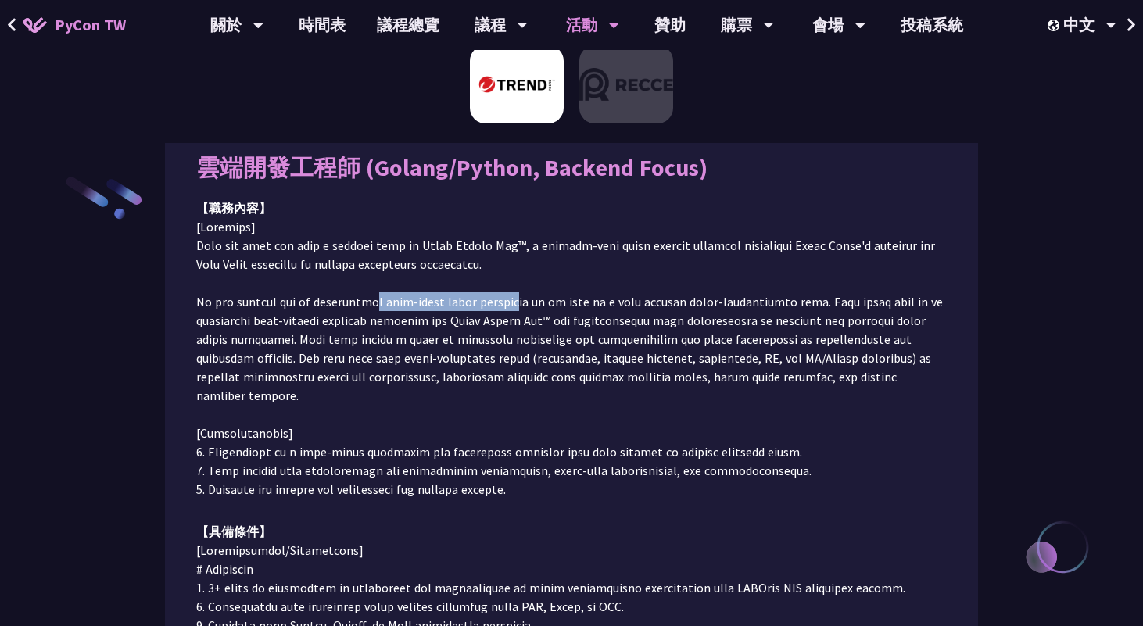
drag, startPoint x: 370, startPoint y: 301, endPoint x: 502, endPoint y: 305, distance: 132.2
click at [502, 305] on p at bounding box center [571, 357] width 750 height 281
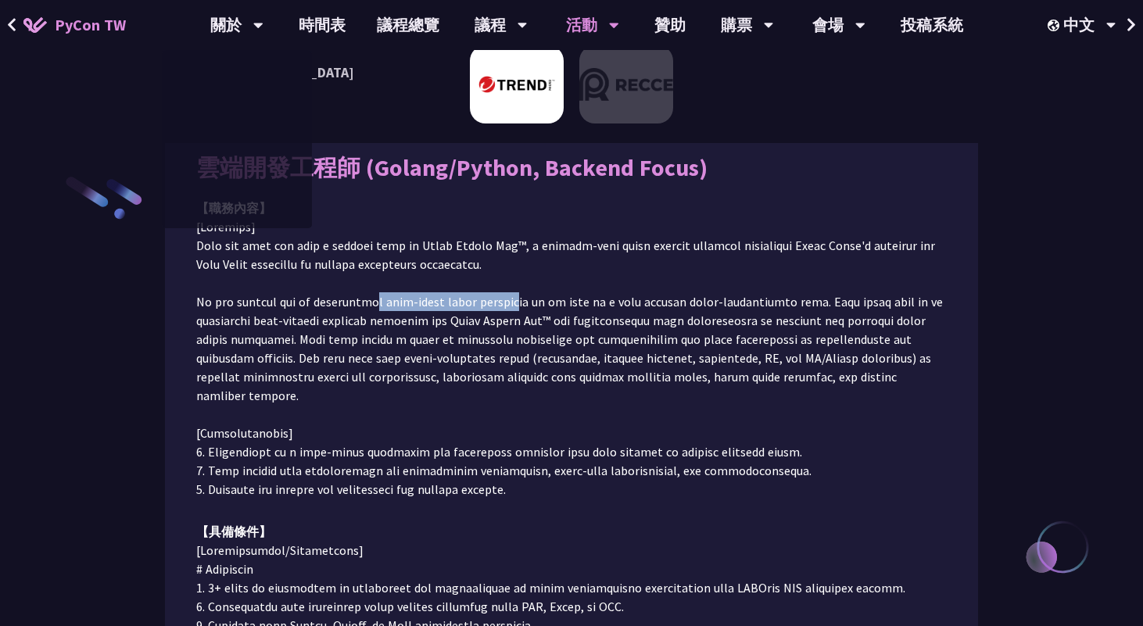
click at [325, 223] on p at bounding box center [571, 357] width 750 height 281
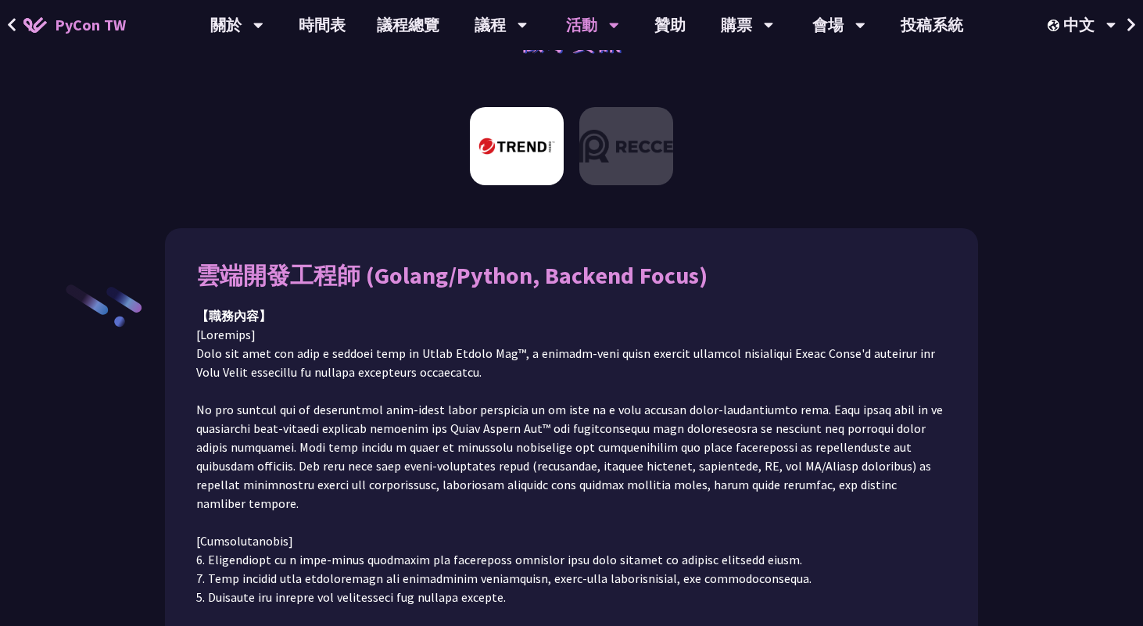
scroll to position [38, 0]
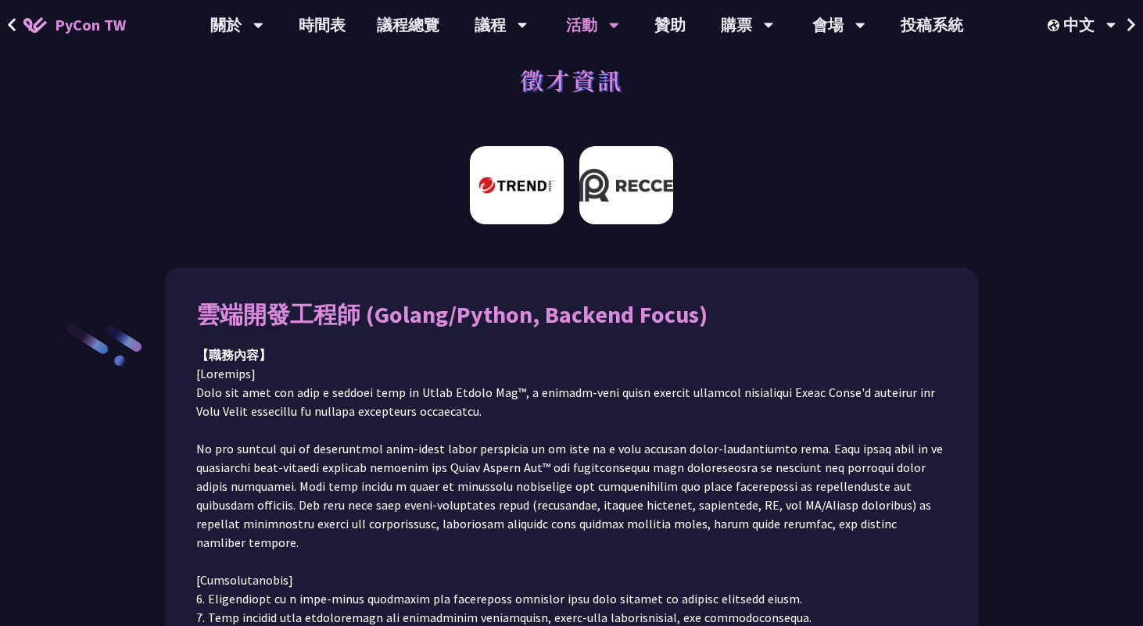
click at [617, 192] on img at bounding box center [626, 185] width 94 height 78
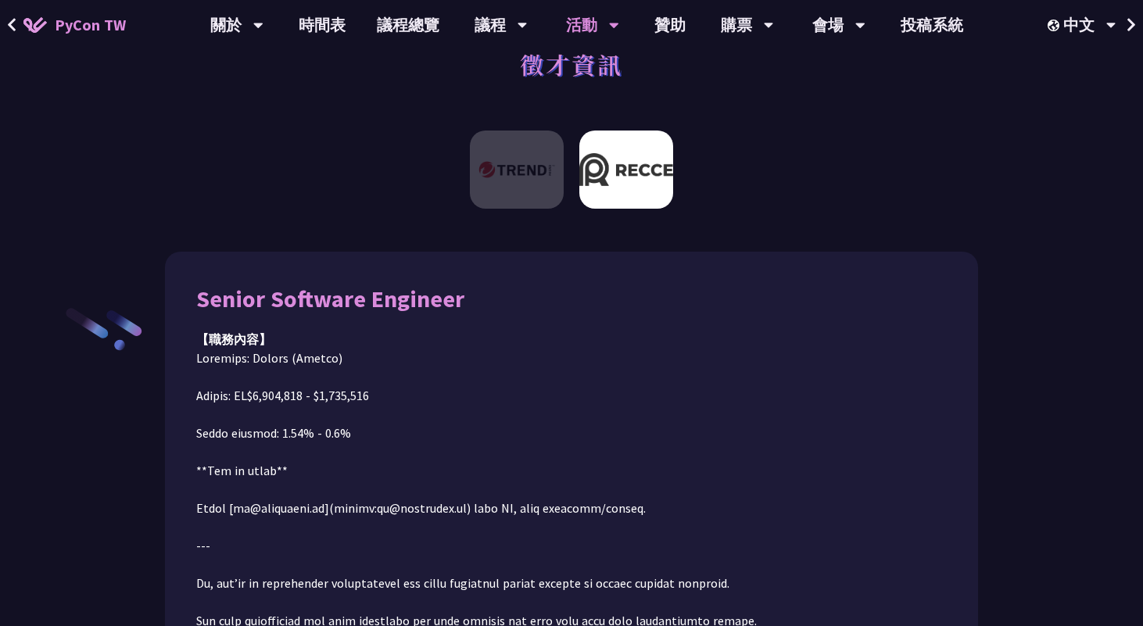
scroll to position [50, 0]
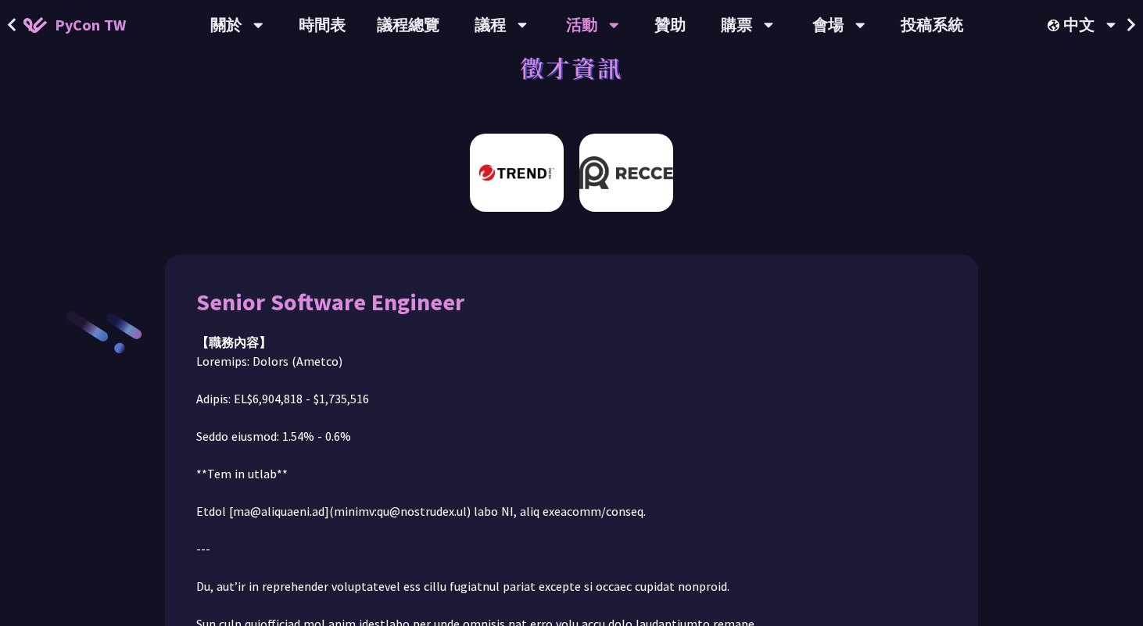
click at [530, 192] on img at bounding box center [517, 173] width 94 height 78
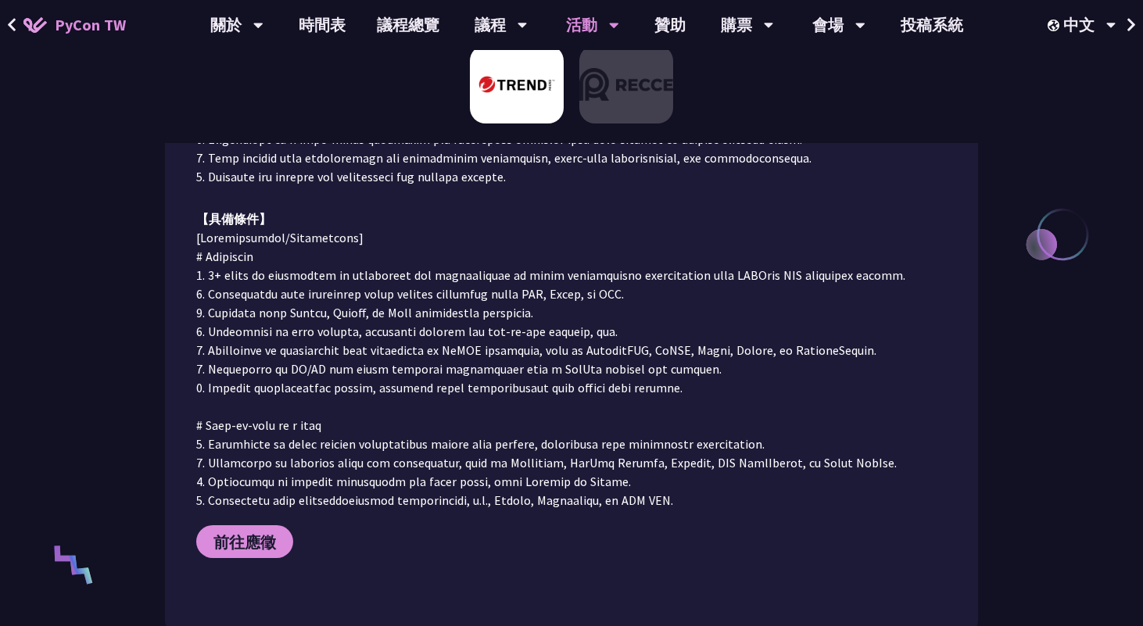
scroll to position [496, 0]
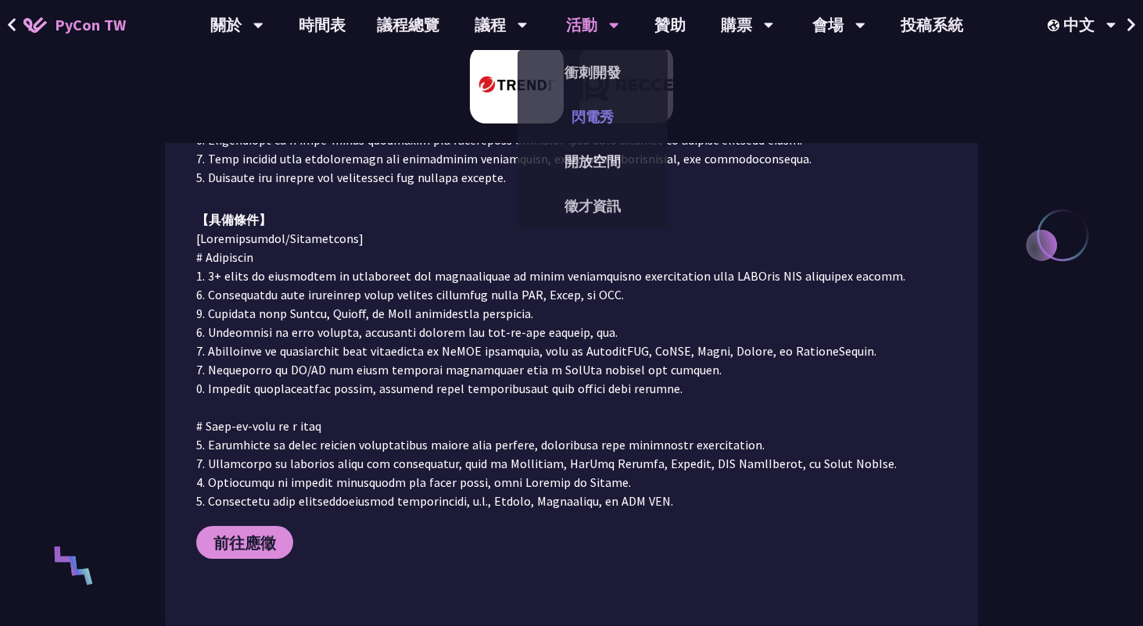
click at [586, 120] on link "閃電秀" at bounding box center [593, 117] width 150 height 37
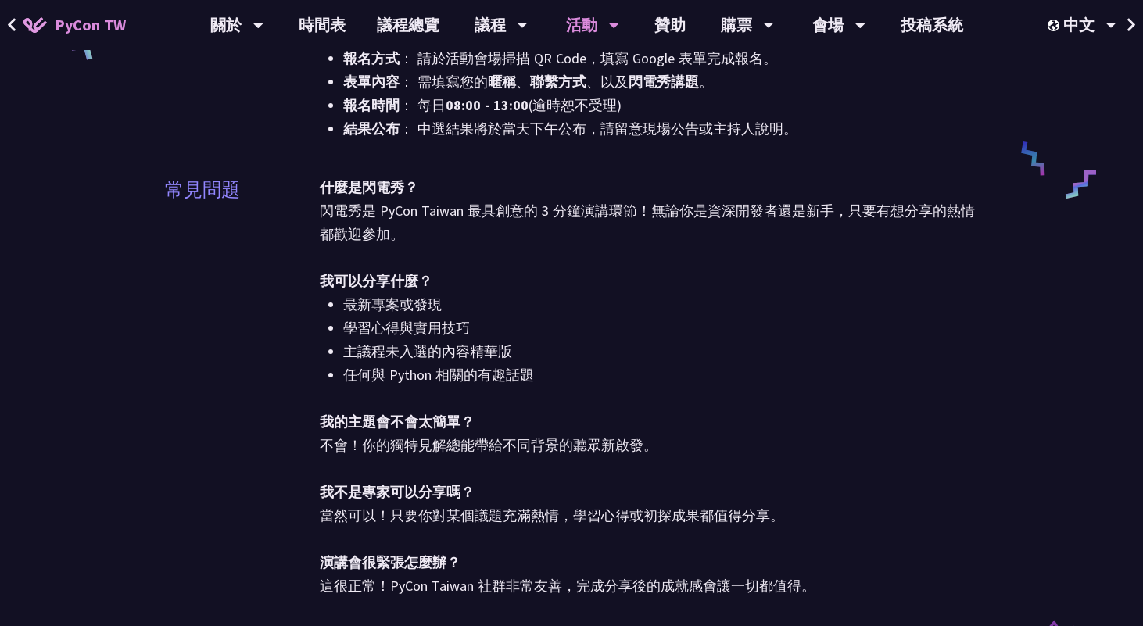
scroll to position [892, 0]
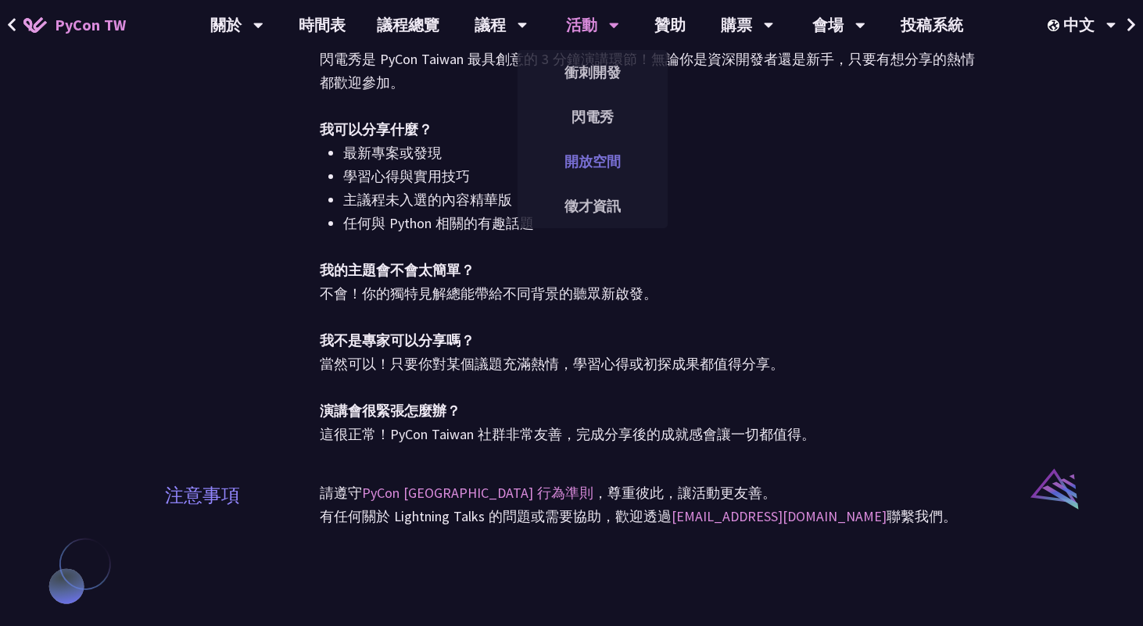
click at [611, 174] on link "開放空間" at bounding box center [593, 161] width 150 height 37
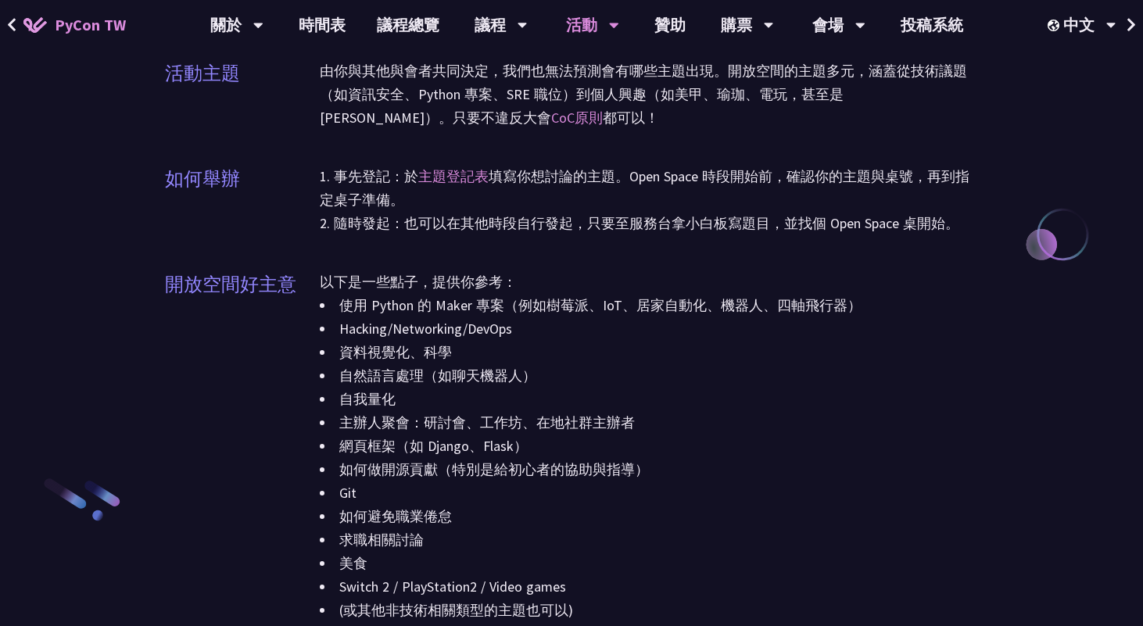
scroll to position [1615, 0]
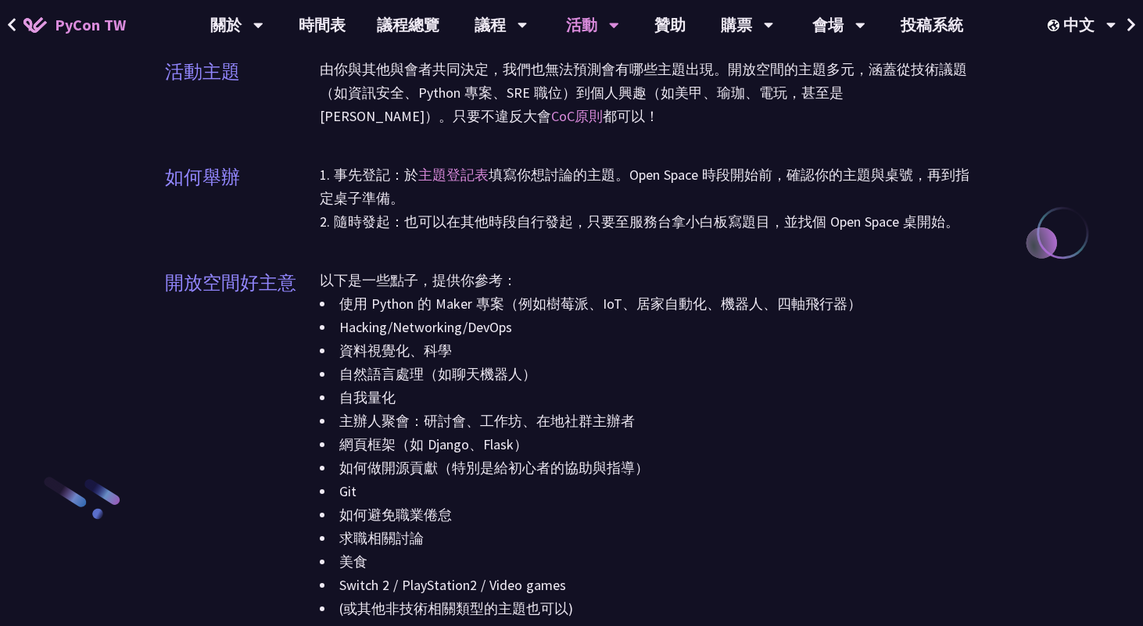
click at [611, 397] on li "自我量化" at bounding box center [649, 397] width 658 height 23
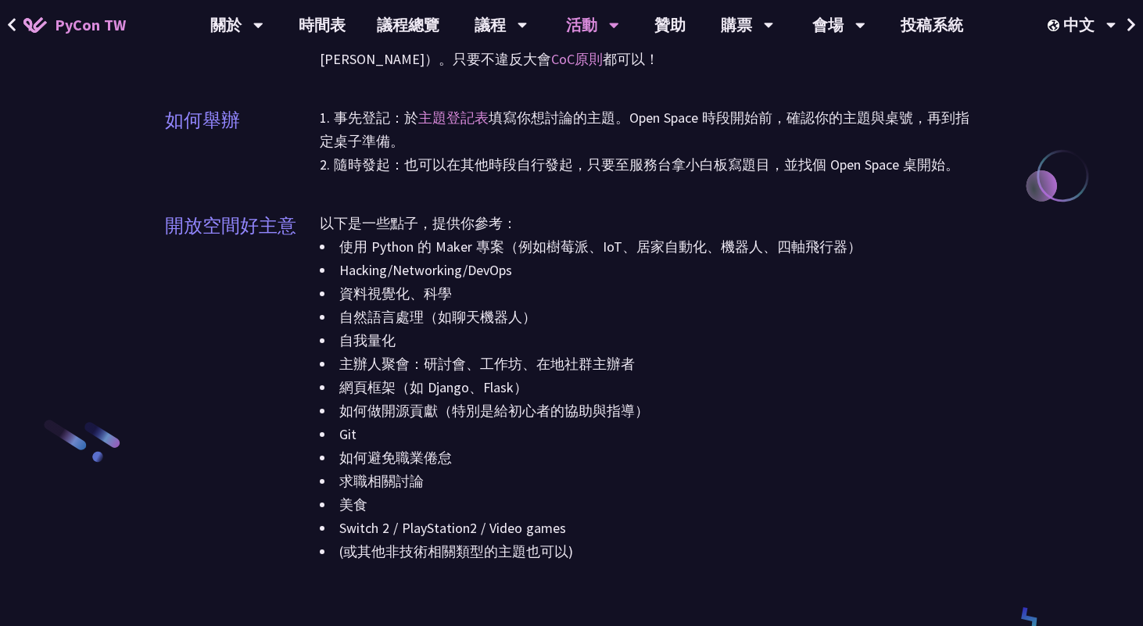
scroll to position [1687, 0]
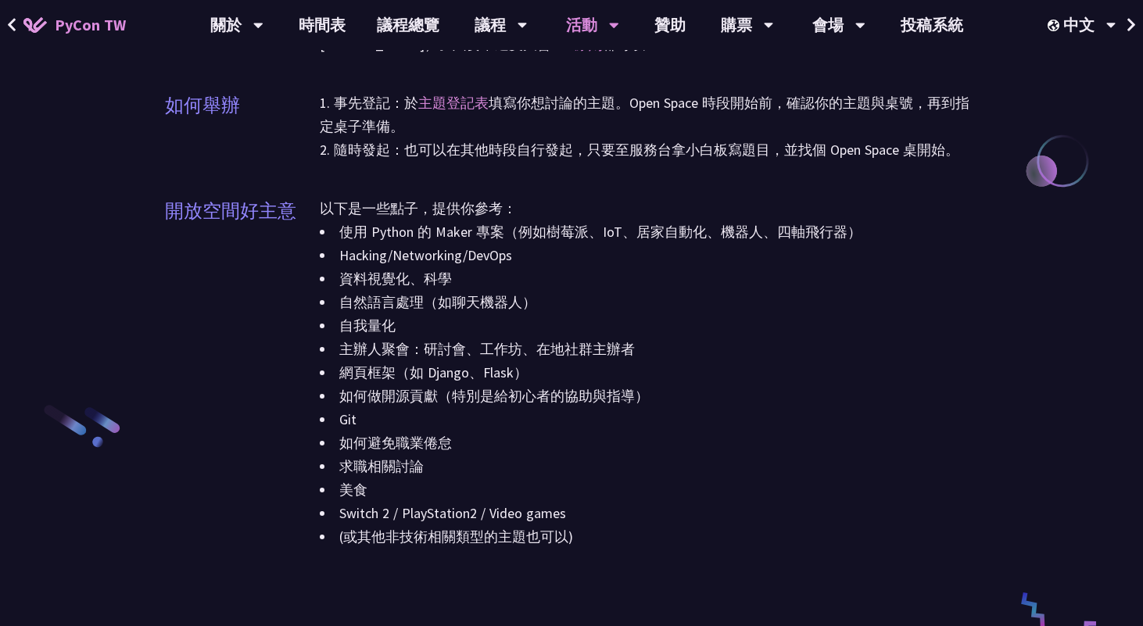
click at [539, 227] on li "使用 Python 的 Maker 專案（例如樹莓派、IoT、居家自動化、機器人、四軸飛行器）" at bounding box center [649, 231] width 658 height 23
drag, startPoint x: 539, startPoint y: 227, endPoint x: 590, endPoint y: 225, distance: 51.6
click at [590, 225] on li "使用 Python 的 Maker 專案（例如樹莓派、IoT、居家自動化、機器人、四軸飛行器）" at bounding box center [649, 231] width 658 height 23
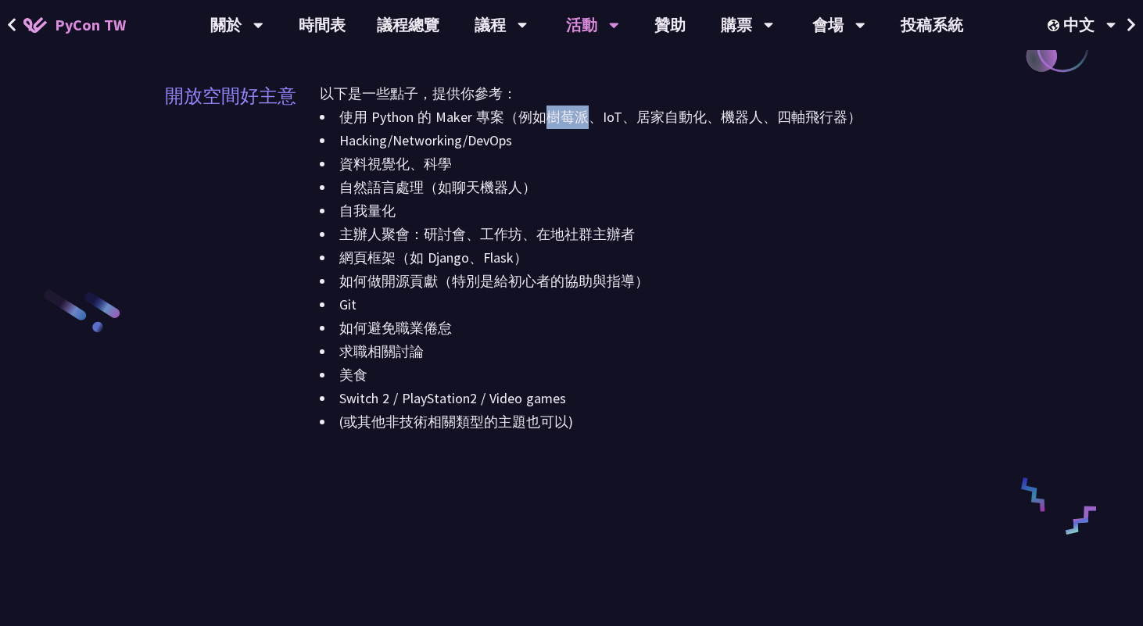
scroll to position [1808, 0]
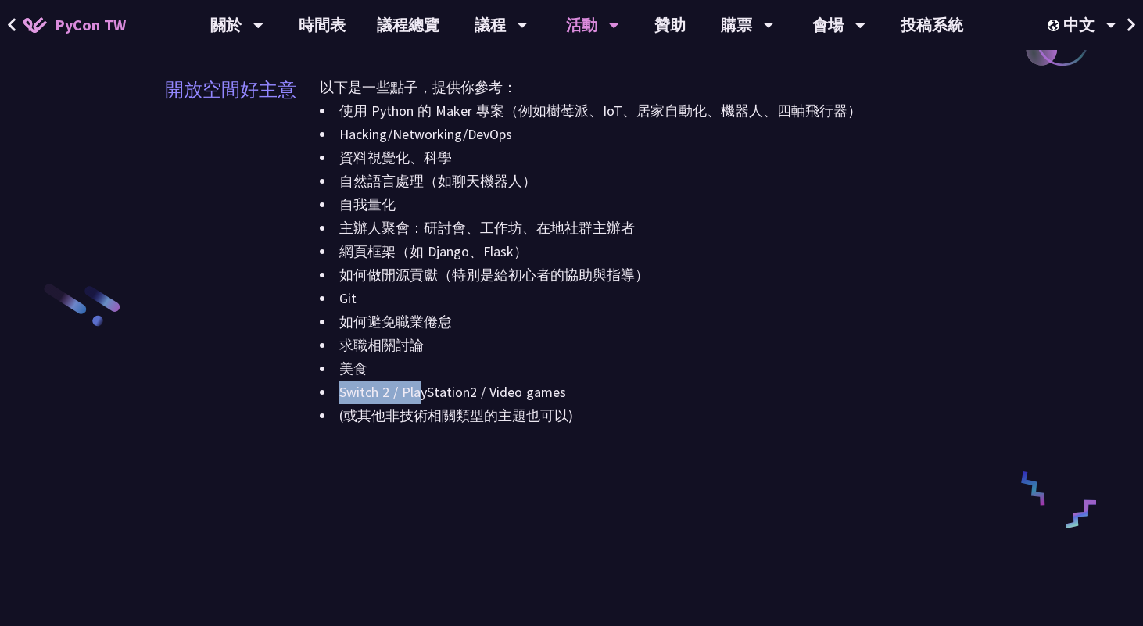
drag, startPoint x: 339, startPoint y: 389, endPoint x: 420, endPoint y: 390, distance: 80.5
click at [420, 390] on li "Switch 2 / PlayStation2 / Video games" at bounding box center [649, 392] width 658 height 23
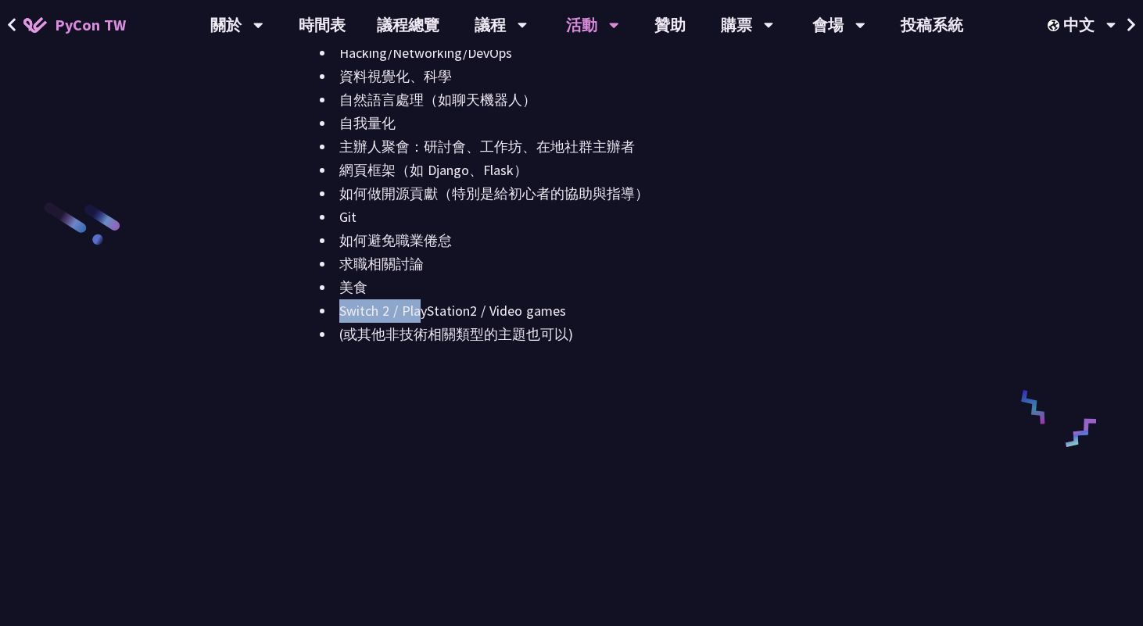
scroll to position [2275, 0]
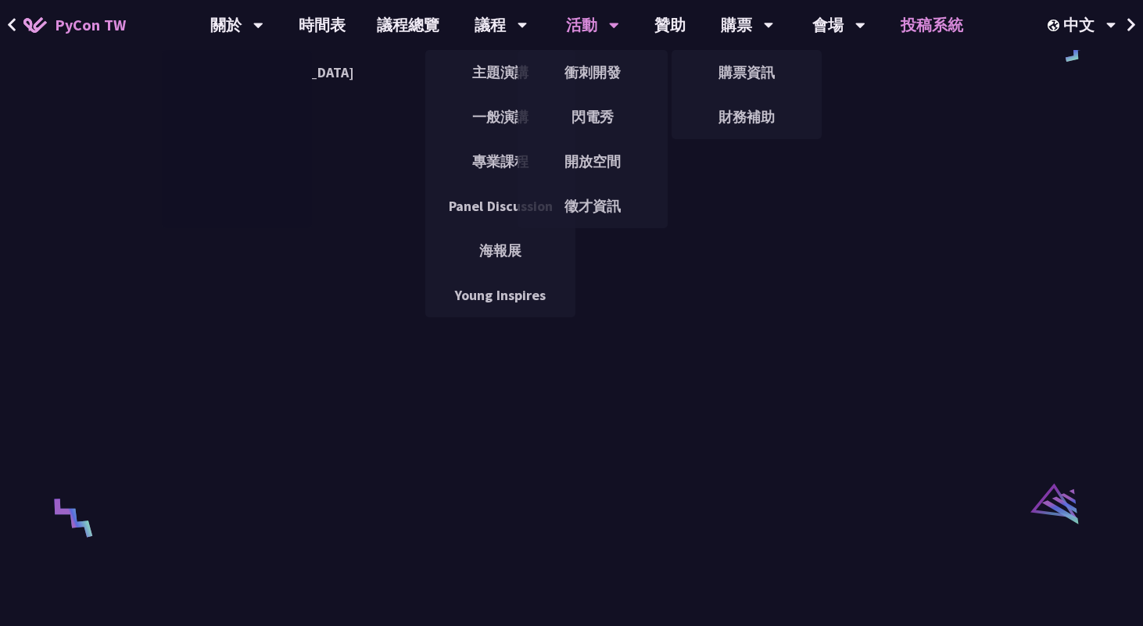
click at [916, 23] on link "投稿系統" at bounding box center [932, 25] width 94 height 50
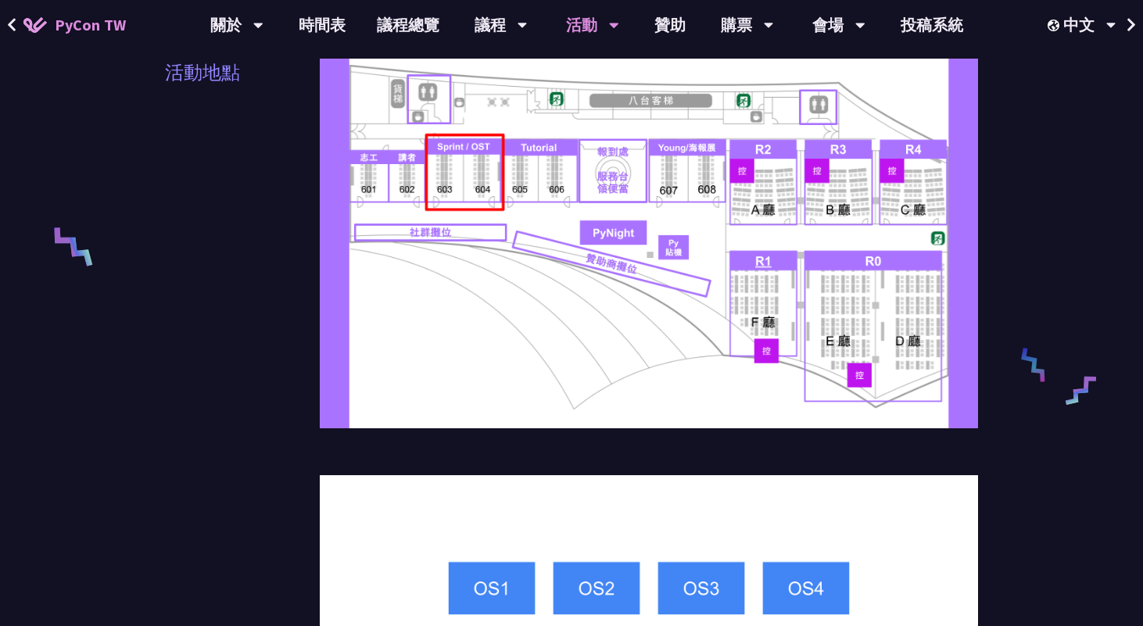
scroll to position [0, 0]
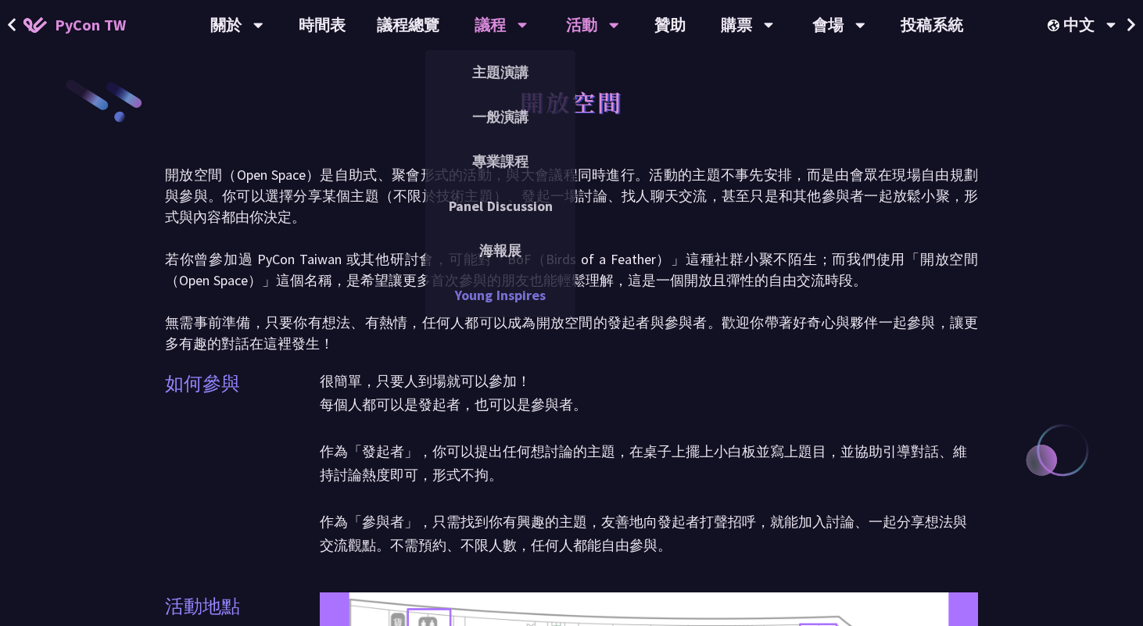
click at [546, 296] on link "Young Inspires" at bounding box center [500, 295] width 150 height 37
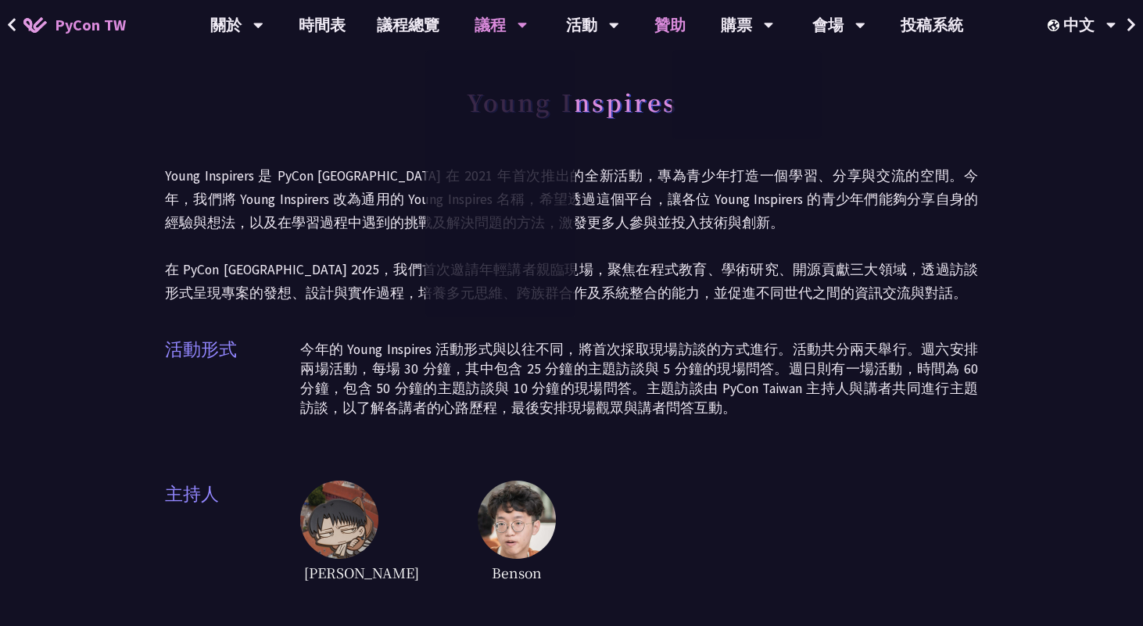
click at [668, 23] on link "贊助" at bounding box center [670, 25] width 63 height 50
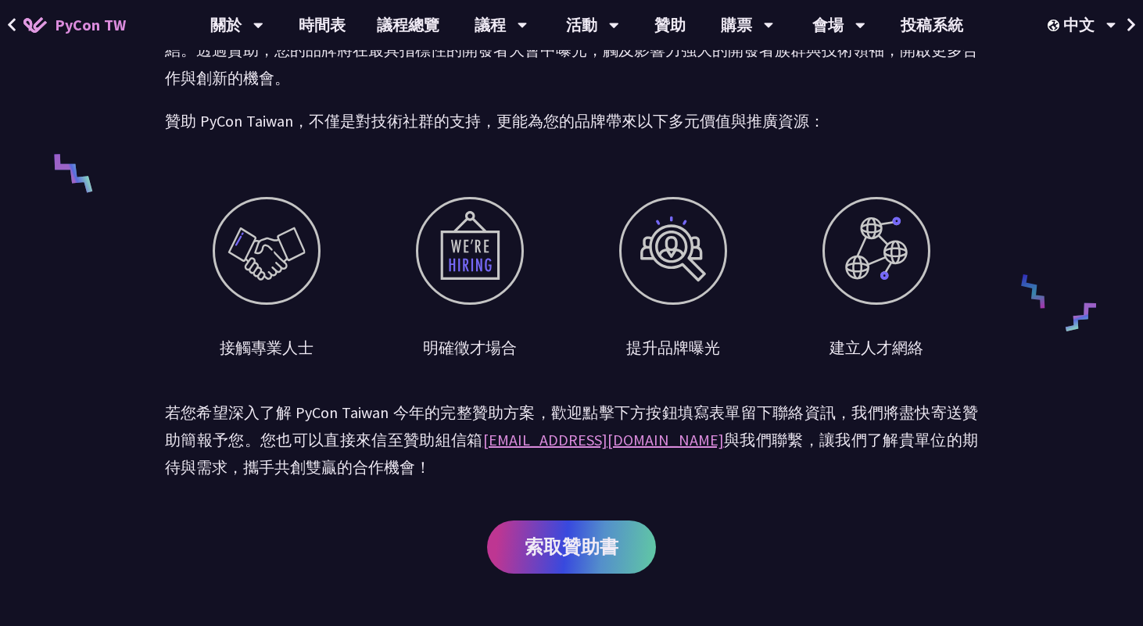
scroll to position [827, 0]
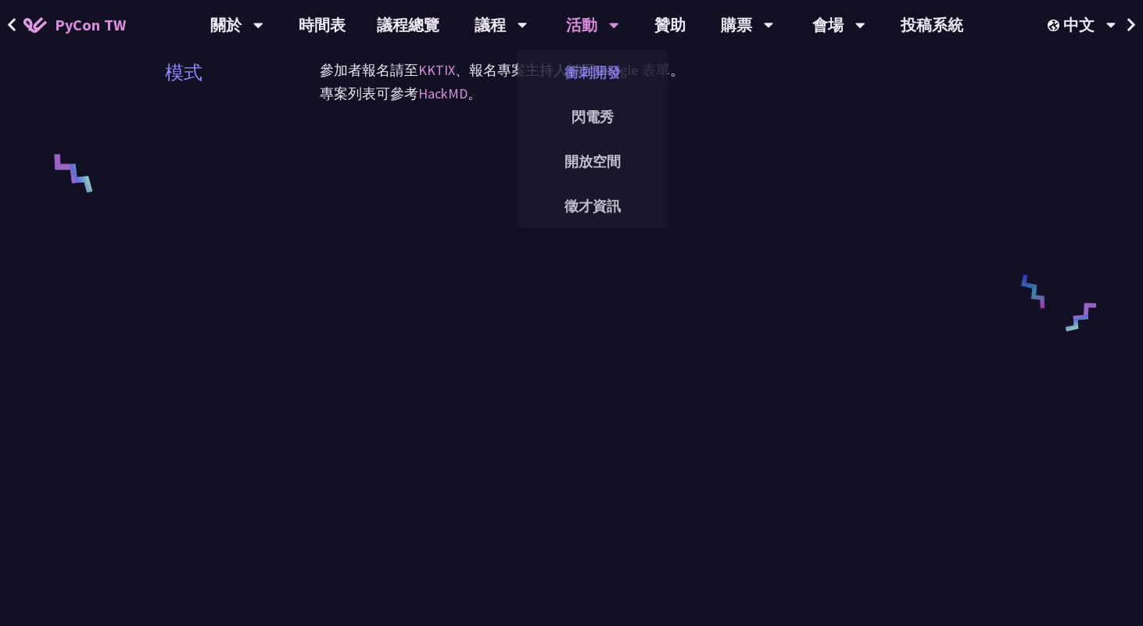
click at [580, 66] on link "衝刺開發" at bounding box center [593, 72] width 150 height 37
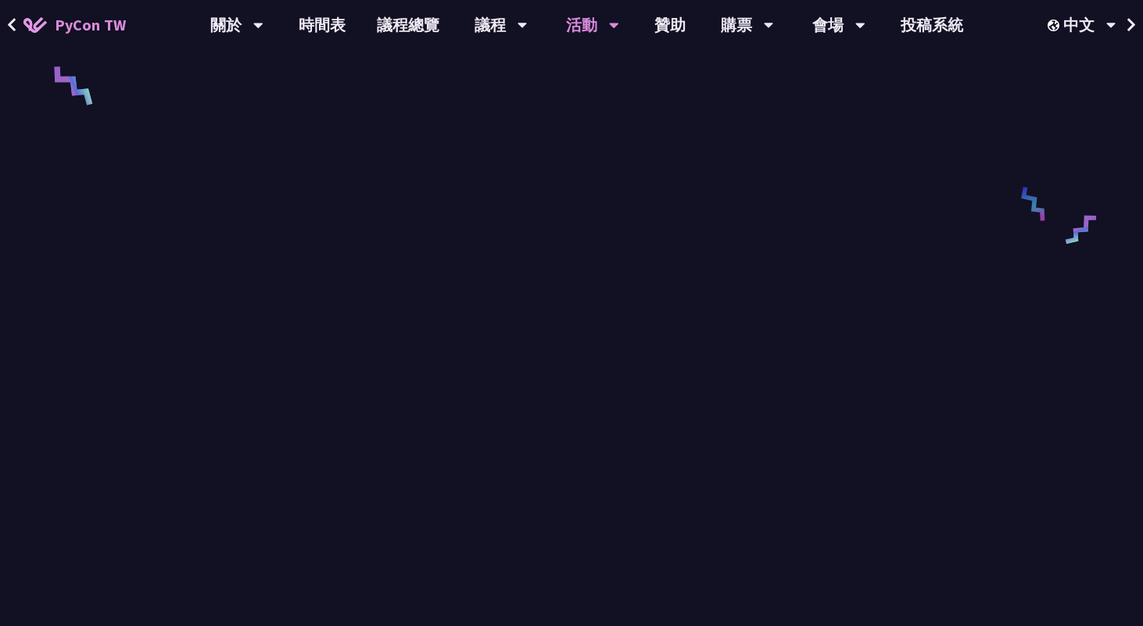
scroll to position [718, 0]
